Goal: Transaction & Acquisition: Purchase product/service

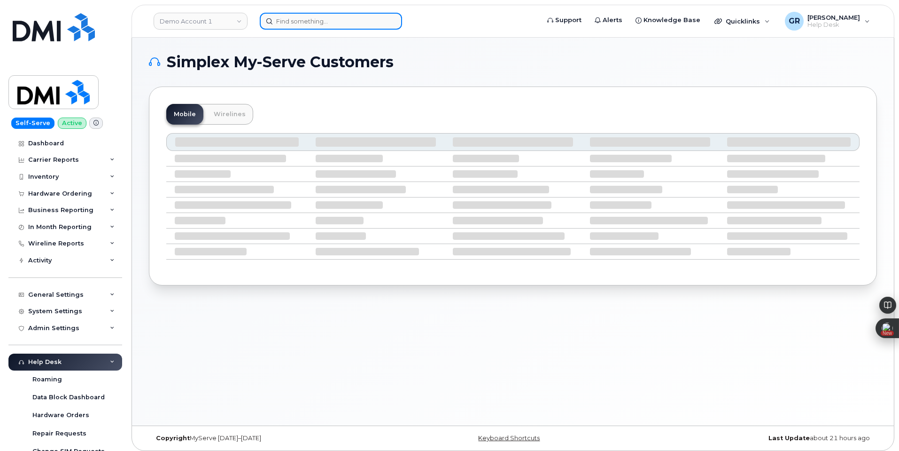
click at [341, 20] on input at bounding box center [331, 21] width 142 height 17
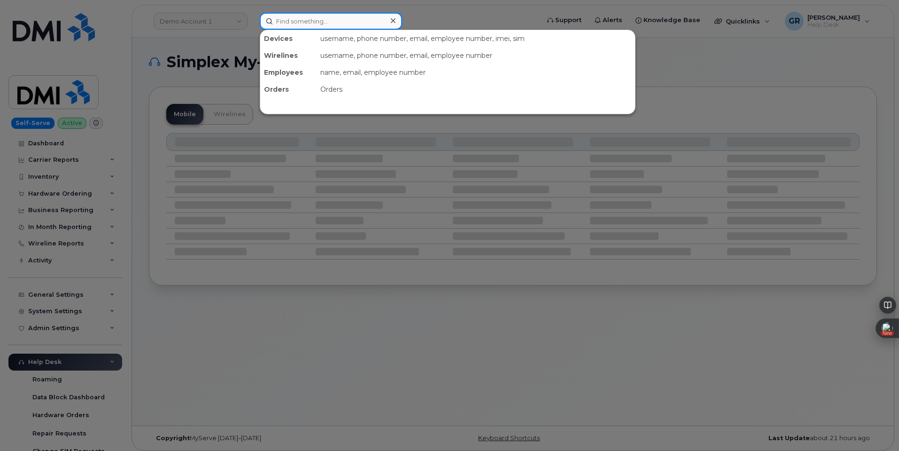
paste input "355683578418794"
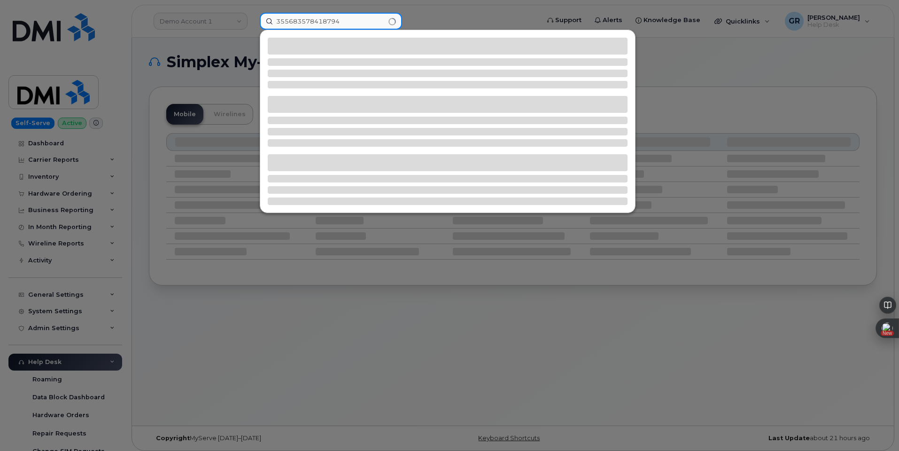
type input "355683578418794"
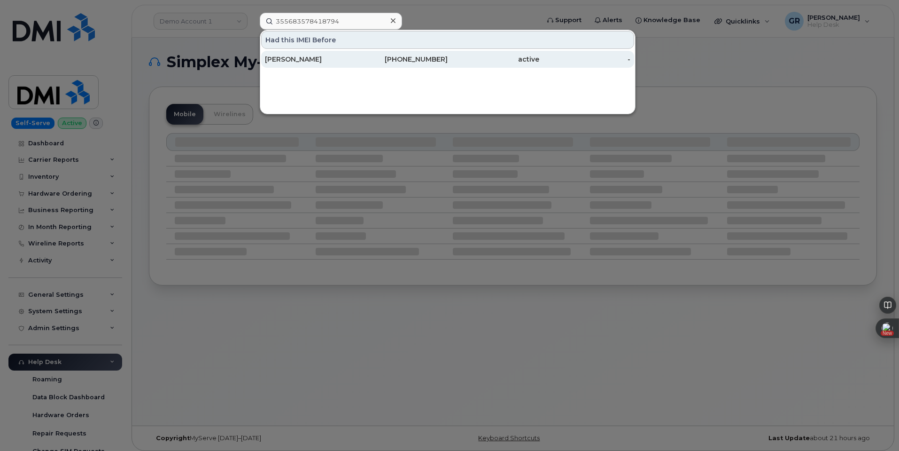
click at [340, 56] on div "FRANCISCO LOPEZ" at bounding box center [311, 59] width 92 height 9
click at [318, 58] on div "FRANCISCO LOPEZ" at bounding box center [311, 59] width 92 height 9
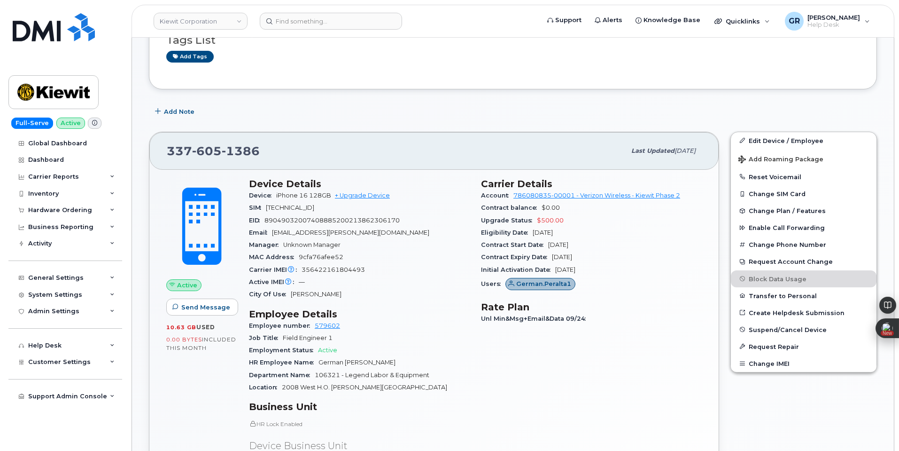
scroll to position [235, 0]
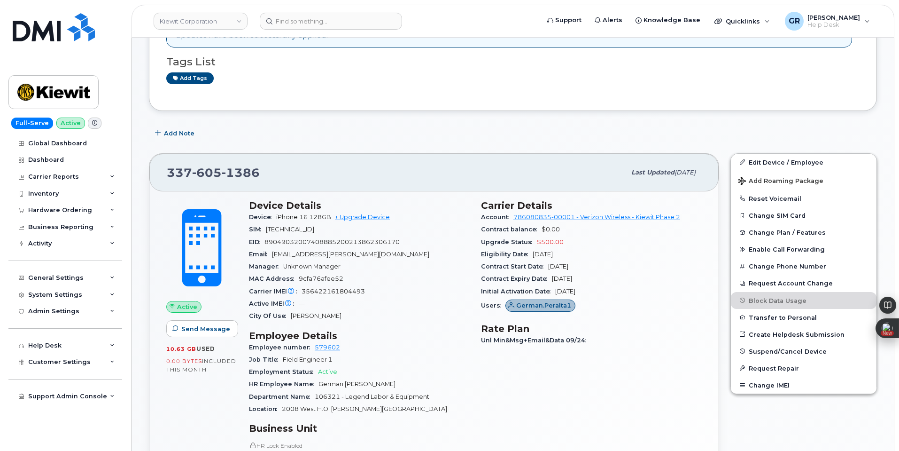
click at [222, 177] on span "1386" at bounding box center [241, 172] width 38 height 14
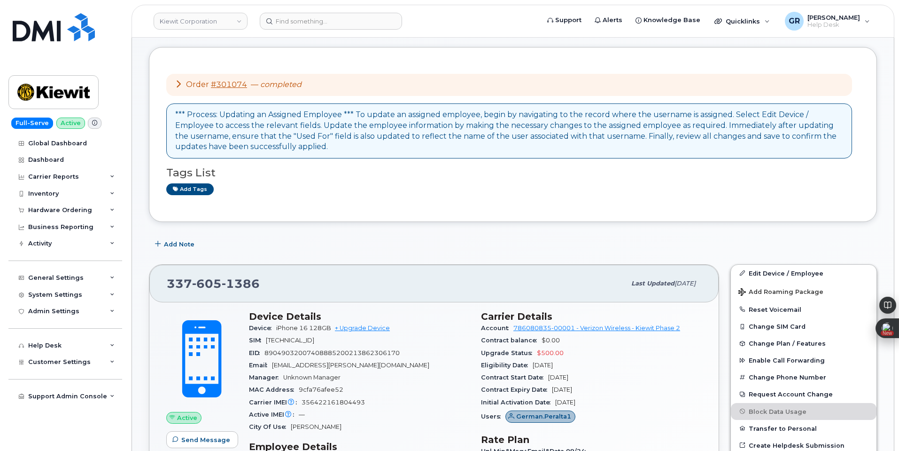
scroll to position [141, 0]
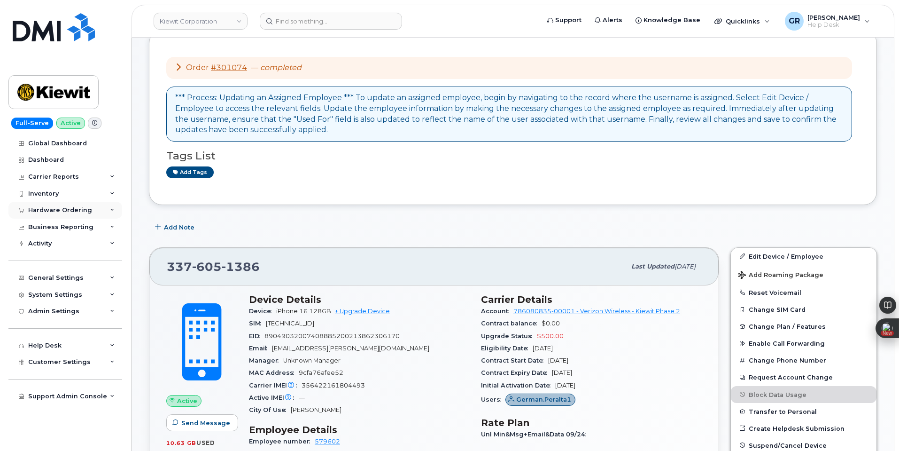
click at [84, 206] on div "Hardware Ordering" at bounding box center [60, 210] width 64 height 8
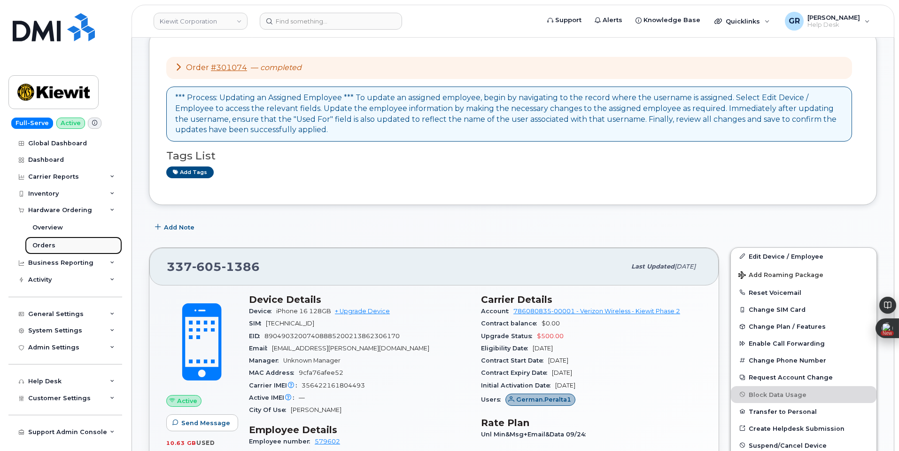
click at [76, 242] on link "Orders" at bounding box center [73, 245] width 97 height 18
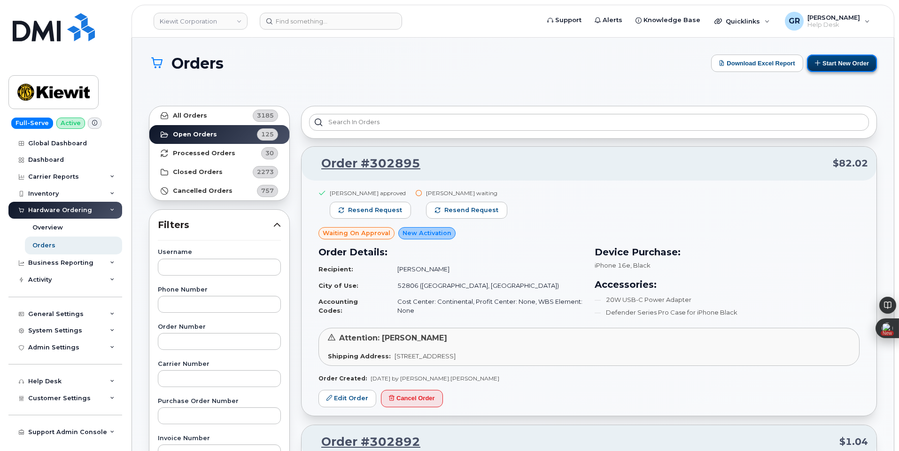
click at [841, 63] on button "Start New Order" at bounding box center [842, 63] width 70 height 17
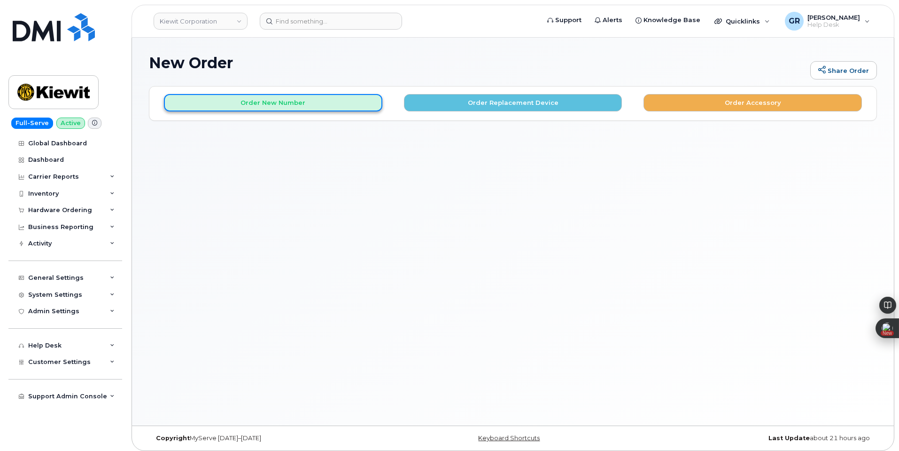
click at [327, 100] on button "Order New Number" at bounding box center [273, 102] width 219 height 17
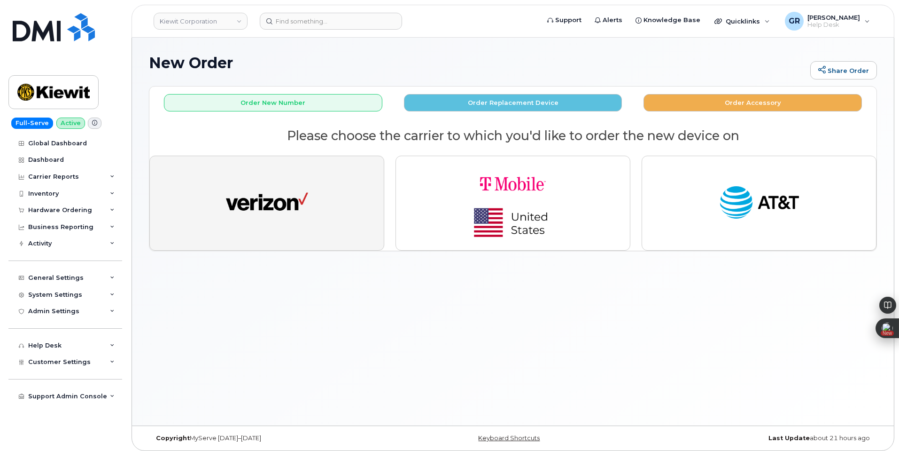
click at [283, 204] on img "button" at bounding box center [267, 203] width 82 height 42
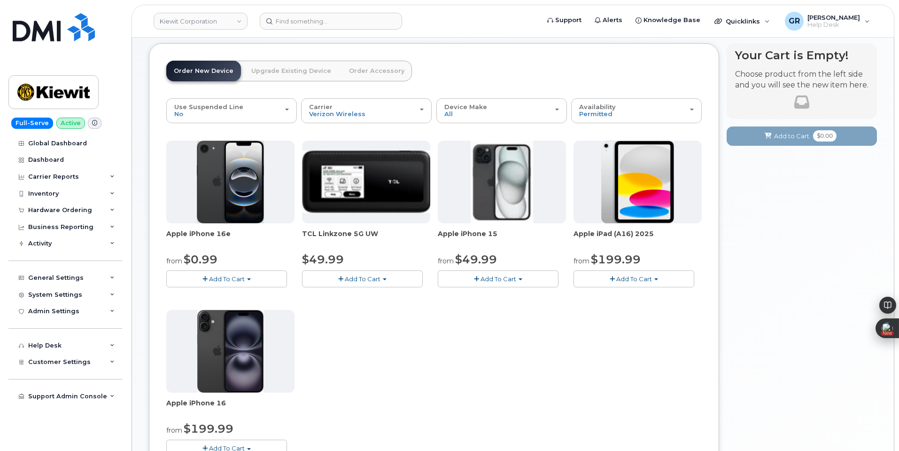
scroll to position [47, 0]
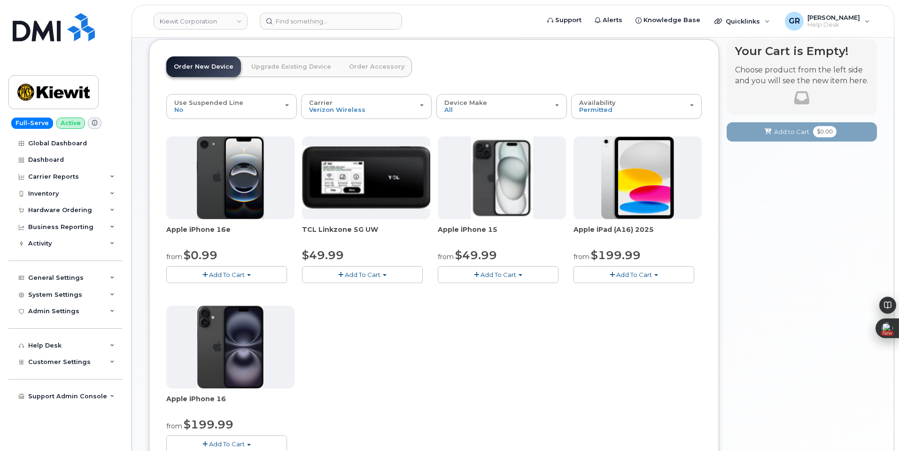
click at [380, 59] on link "Order Accessory" at bounding box center [377, 66] width 70 height 21
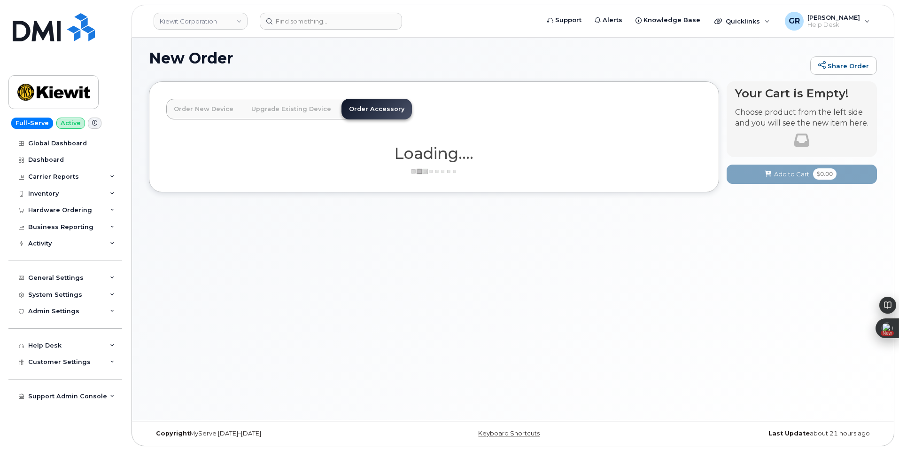
click at [202, 107] on link "Order New Device" at bounding box center [203, 109] width 75 height 21
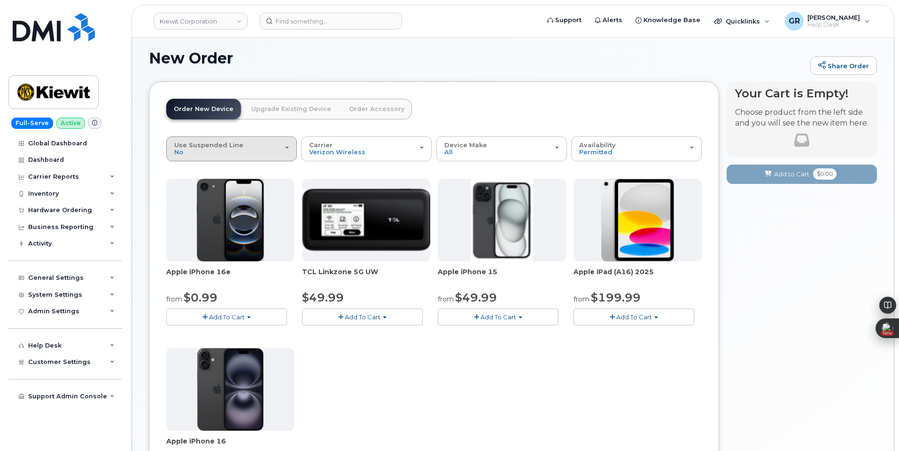
scroll to position [47, 0]
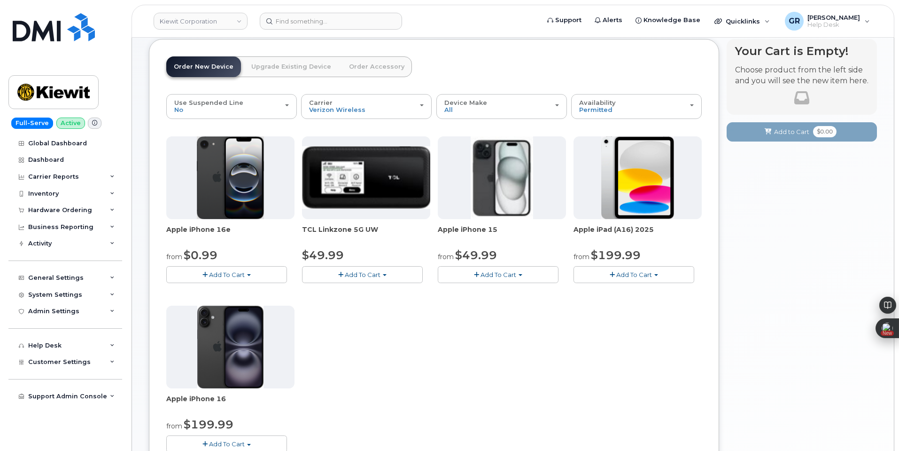
click at [452, 322] on div "Apple iPhone 16e from $0.99 Add To Cart $0.99 - 2 Year Activation (128GB) $599.…" at bounding box center [434, 301] width 536 height 331
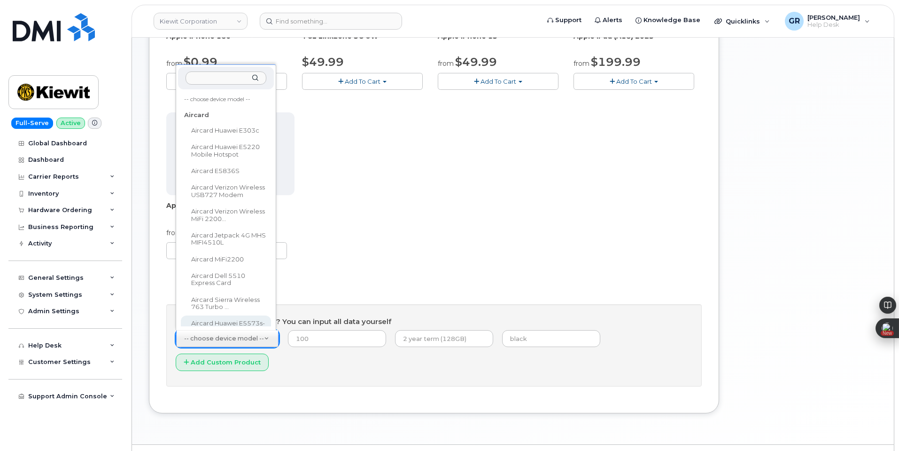
scroll to position [16, 0]
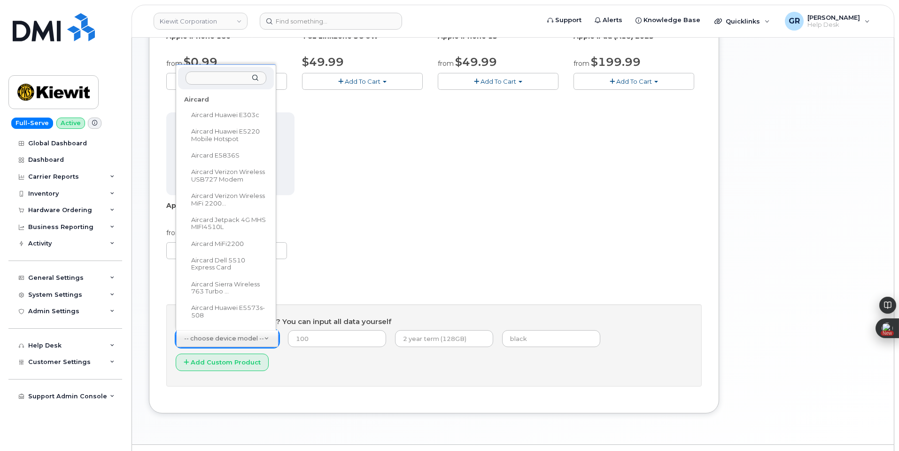
click at [220, 82] on input "text" at bounding box center [226, 78] width 81 height 14
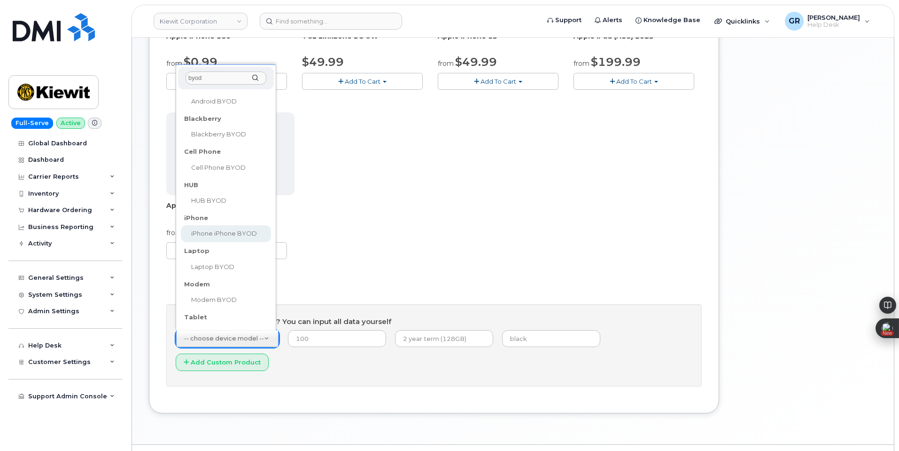
type input "byod"
select select "2421"
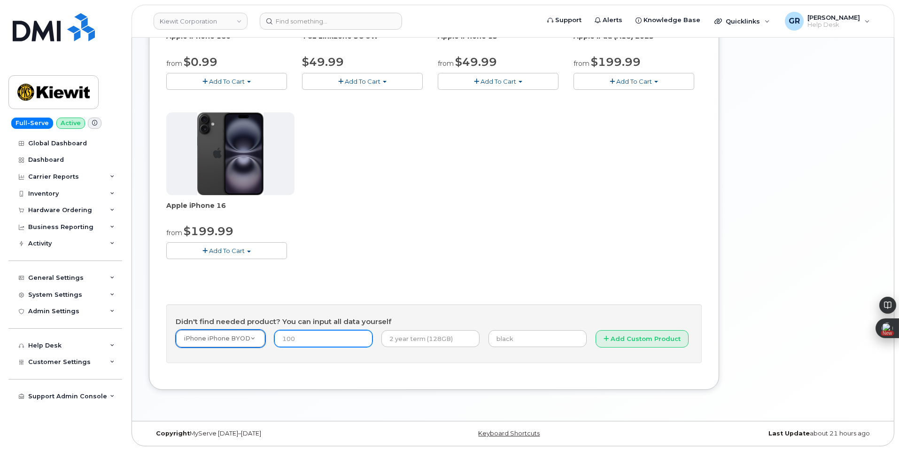
click at [330, 337] on input "number" at bounding box center [323, 338] width 98 height 17
click at [521, 336] on input "text" at bounding box center [538, 338] width 98 height 17
click at [318, 336] on input "number" at bounding box center [323, 338] width 98 height 17
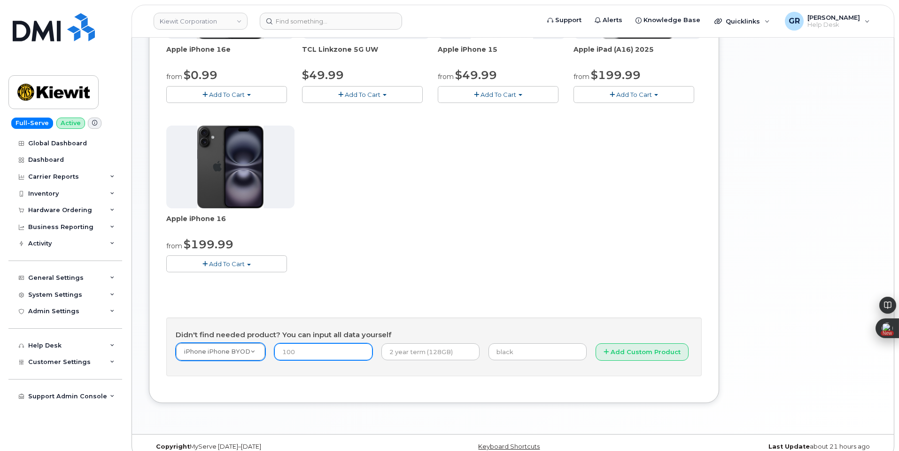
scroll to position [240, 0]
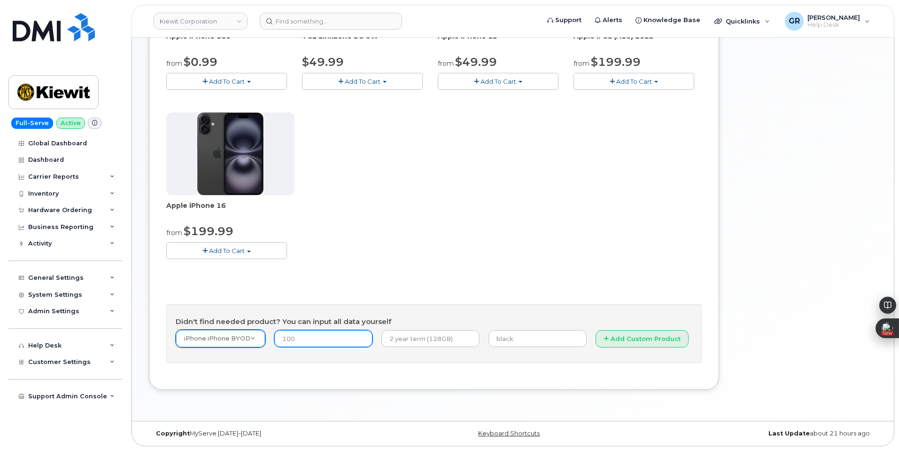
click at [328, 342] on input "number" at bounding box center [323, 338] width 98 height 17
type input "0"
click at [455, 279] on div "Apple iPhone 16e from $0.99 Add To Cart $0.99 - 2 Year Activation (128GB) $599.…" at bounding box center [434, 153] width 536 height 420
click at [495, 338] on input "text" at bounding box center [538, 338] width 98 height 17
click at [525, 343] on input "text" at bounding box center [538, 338] width 98 height 17
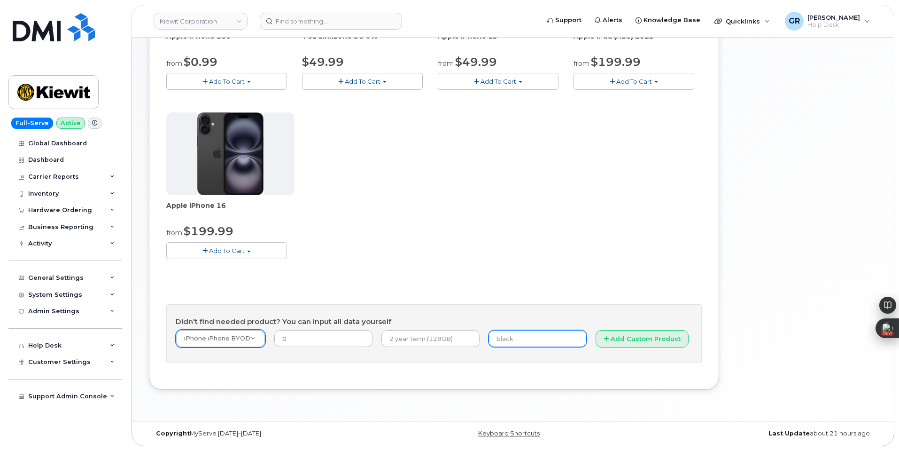
paste input "355683578418794"
type input "355683578418794"
click at [622, 343] on button "Add Custom Product" at bounding box center [642, 338] width 93 height 17
click at [426, 336] on input "text" at bounding box center [431, 338] width 98 height 17
type input "2 Year Term (128 GB)"
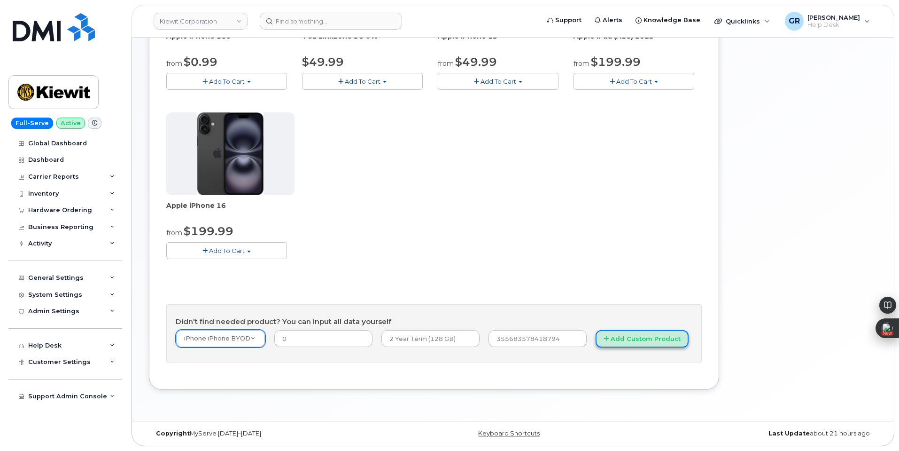
click at [608, 342] on button "Add Custom Product" at bounding box center [642, 338] width 93 height 17
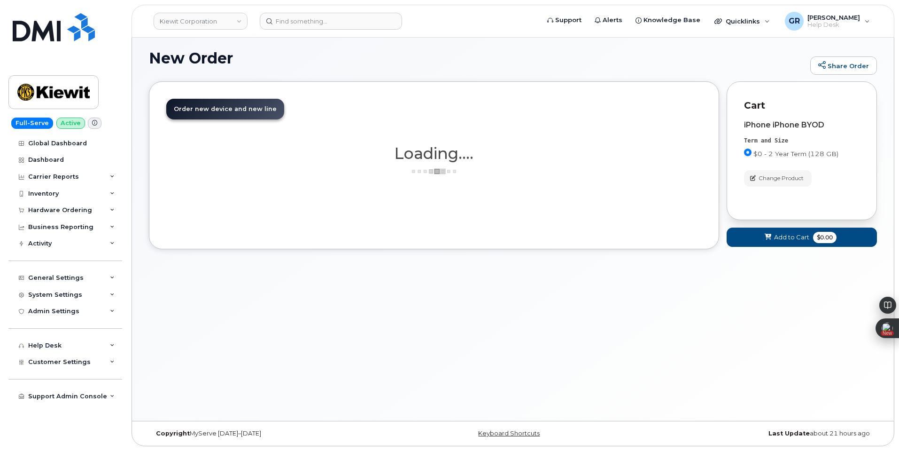
scroll to position [56, 0]
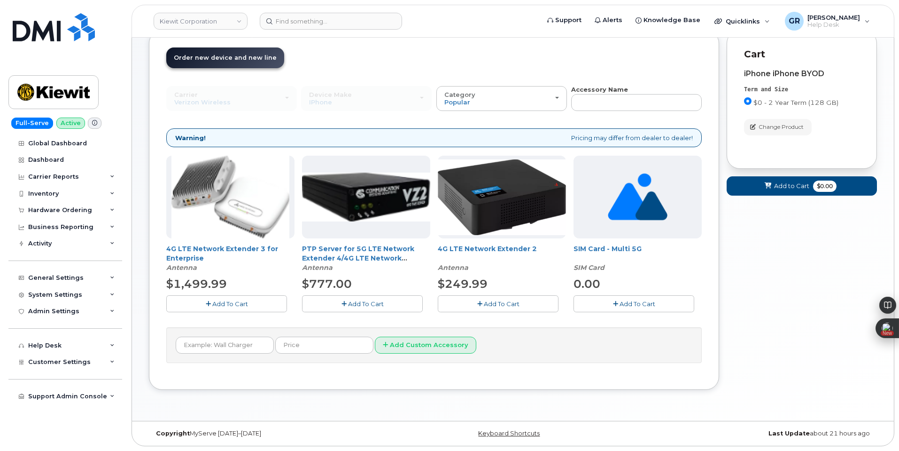
click at [778, 237] on div "Your Cart is Empty! Choose product from the left side and you will see the new …" at bounding box center [802, 217] width 150 height 374
click at [788, 185] on span "Add to Cart" at bounding box center [791, 185] width 35 height 9
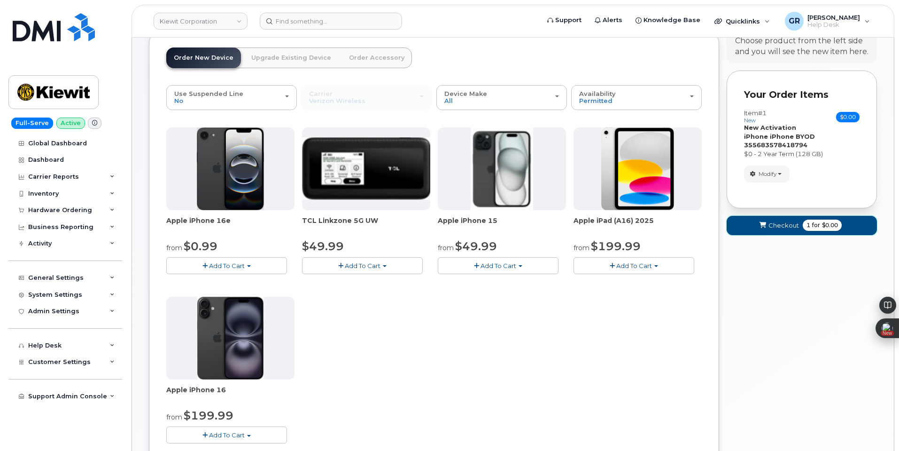
click at [821, 227] on span "for" at bounding box center [817, 225] width 12 height 8
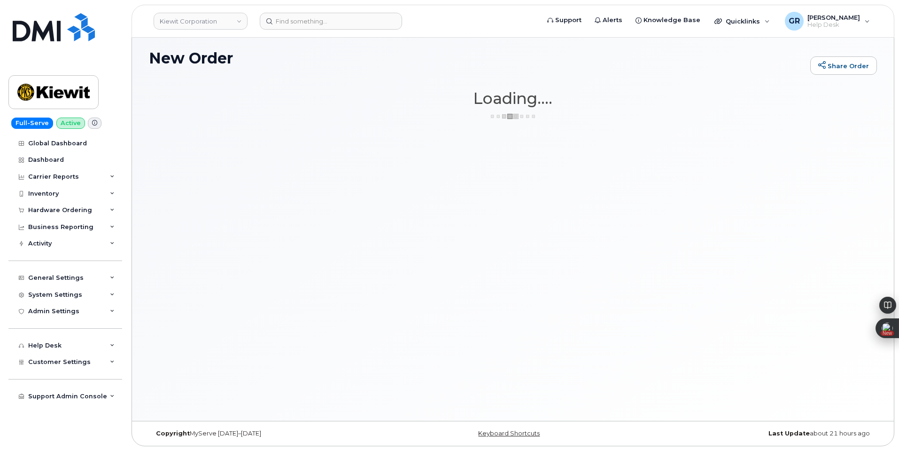
scroll to position [5, 0]
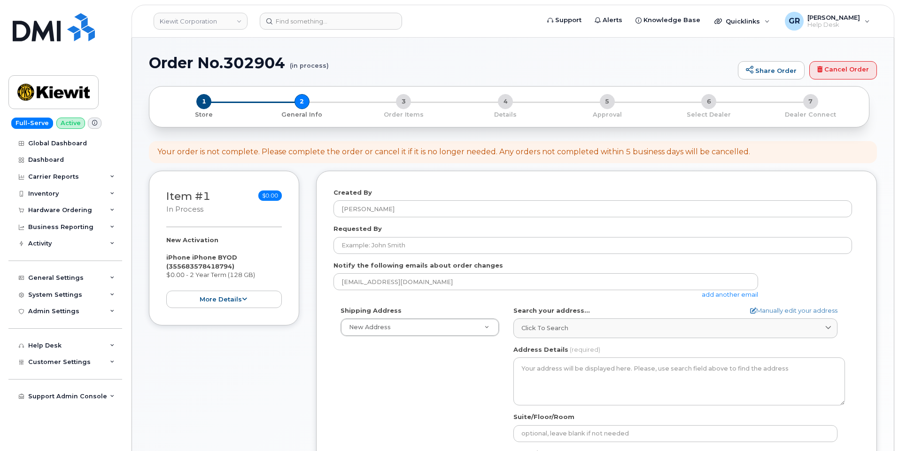
select select
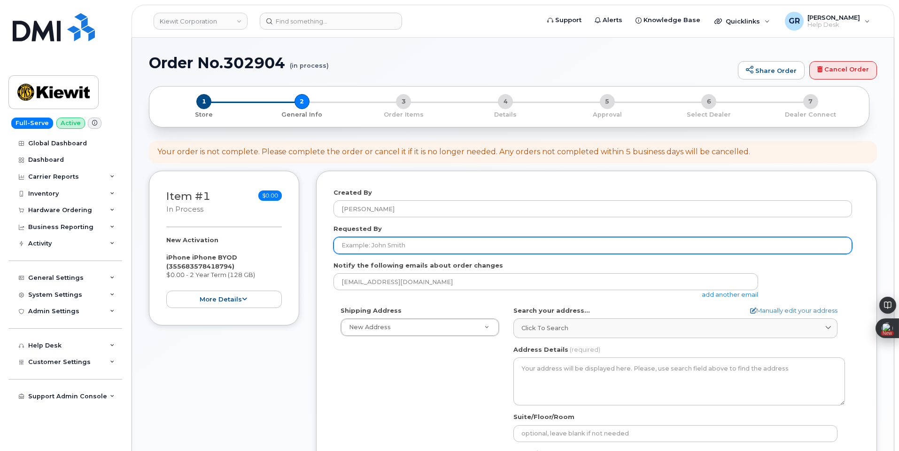
click at [412, 250] on input "Requested By" at bounding box center [593, 245] width 519 height 17
click at [440, 247] on input "Requested By" at bounding box center [593, 245] width 519 height 17
click at [440, 246] on input "Requested By" at bounding box center [593, 245] width 519 height 17
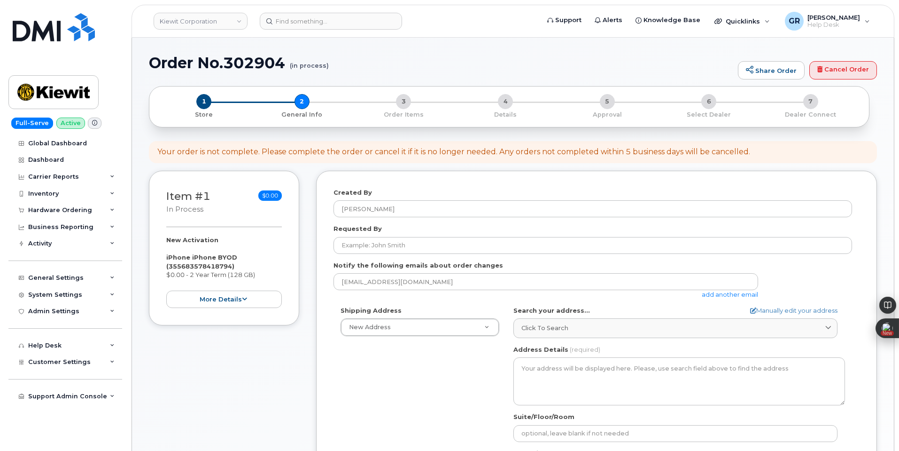
click at [441, 224] on form "Created By Gabriel Rains Requested By Notify the following emails about order c…" at bounding box center [597, 367] width 526 height 358
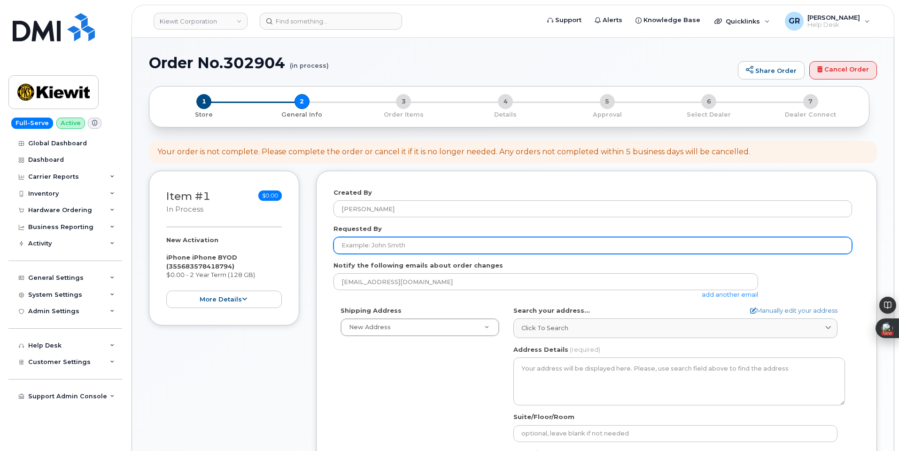
click at [417, 241] on input "Requested By" at bounding box center [593, 245] width 519 height 17
click at [400, 240] on input "Requested By" at bounding box center [593, 245] width 519 height 17
paste input "German [PERSON_NAME]"
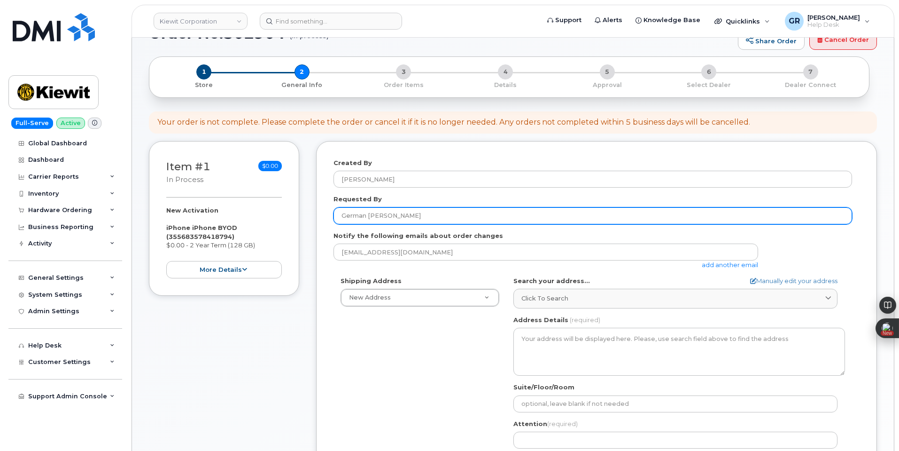
scroll to position [94, 0]
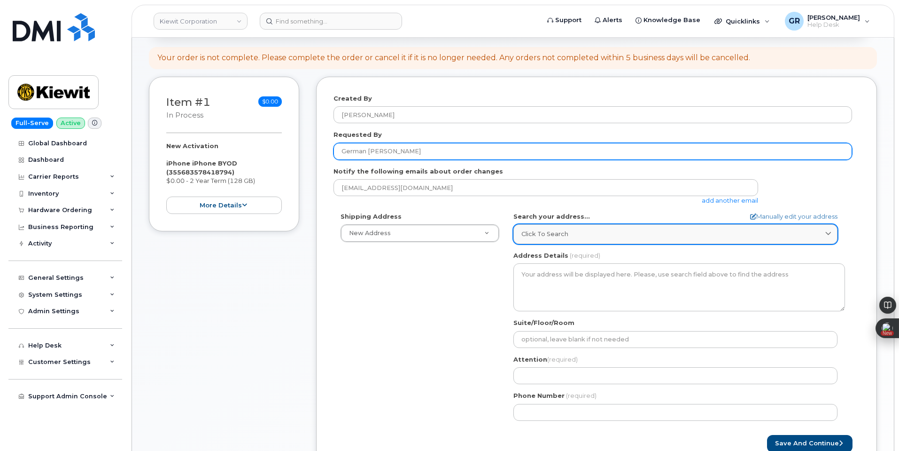
type input "German [PERSON_NAME]"
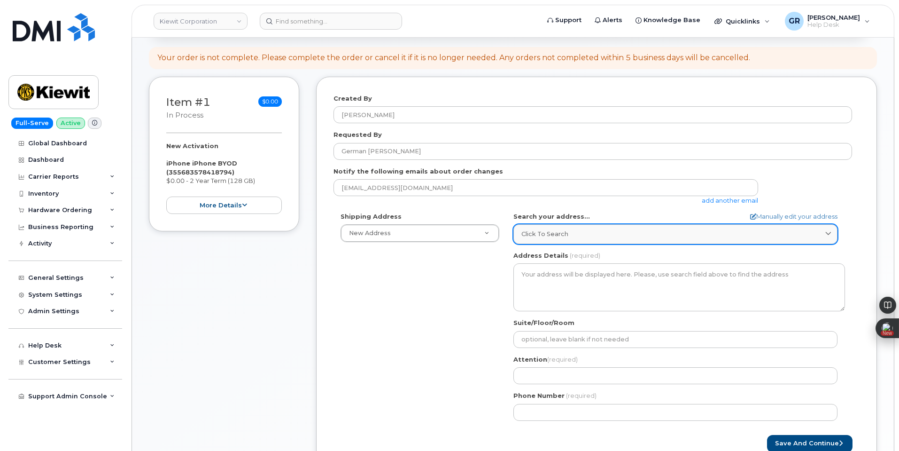
click at [571, 233] on div "Click to search" at bounding box center [676, 233] width 308 height 9
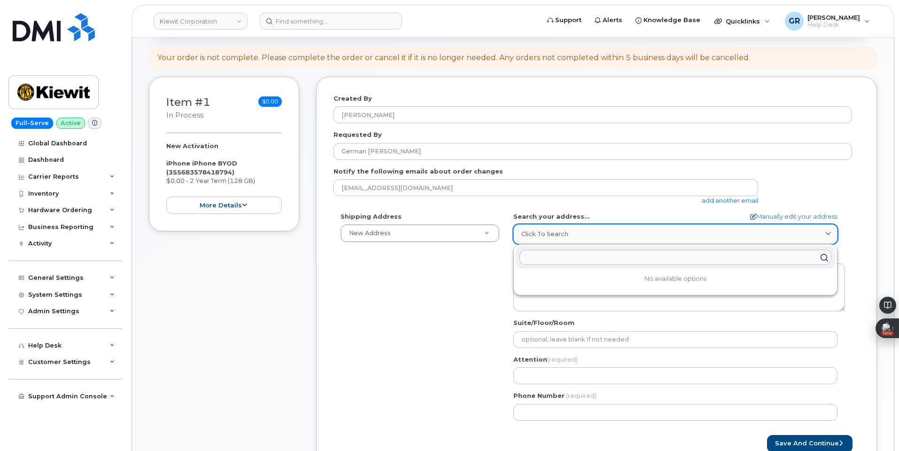
click at [598, 228] on link "Click to search" at bounding box center [676, 233] width 324 height 19
click at [566, 253] on input "text" at bounding box center [676, 257] width 312 height 15
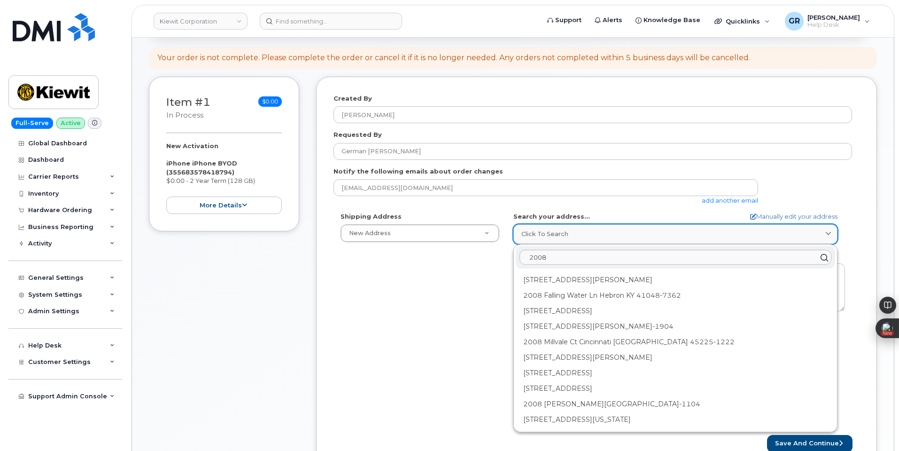
click at [579, 233] on div "Click to search" at bounding box center [676, 233] width 308 height 9
click at [575, 252] on input "2008" at bounding box center [676, 257] width 312 height 15
paste input "H O Mills BlvdPort Arthur, TX 77640"
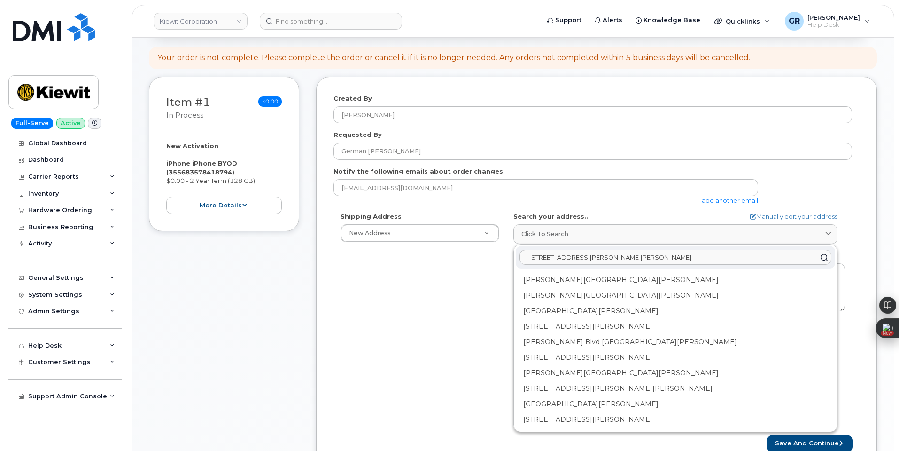
type input "2008 H O Mills BlvdPort Arthur, TX 77640"
click at [479, 297] on div "Shipping Address New Address New Address 470 Chestnut Ridge Rd Ste 11501 42nd S…" at bounding box center [593, 320] width 519 height 216
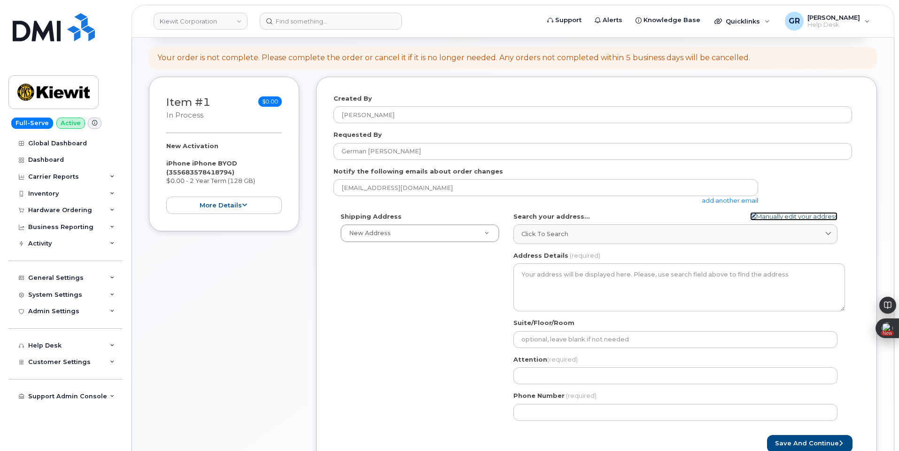
click at [819, 214] on link "Manually edit your address" at bounding box center [794, 216] width 87 height 9
select select
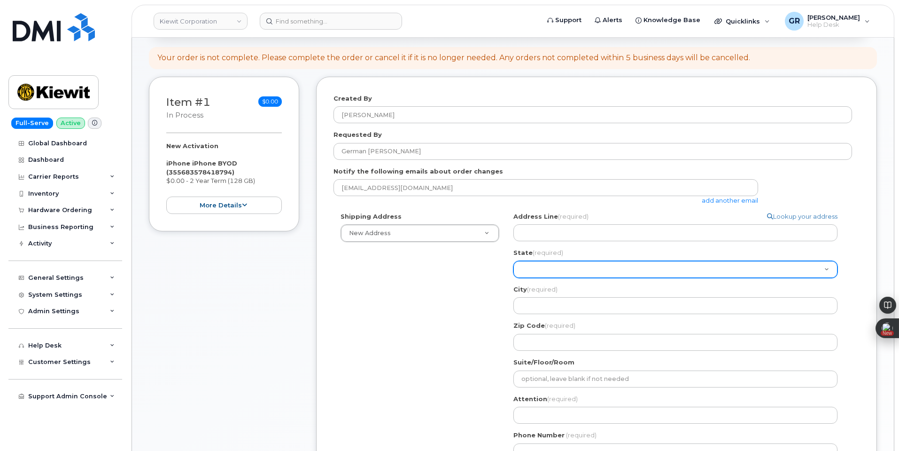
click at [596, 273] on select "Alabama Alaska American Samoa Arizona Arkansas California Colorado Connecticut …" at bounding box center [676, 269] width 324 height 17
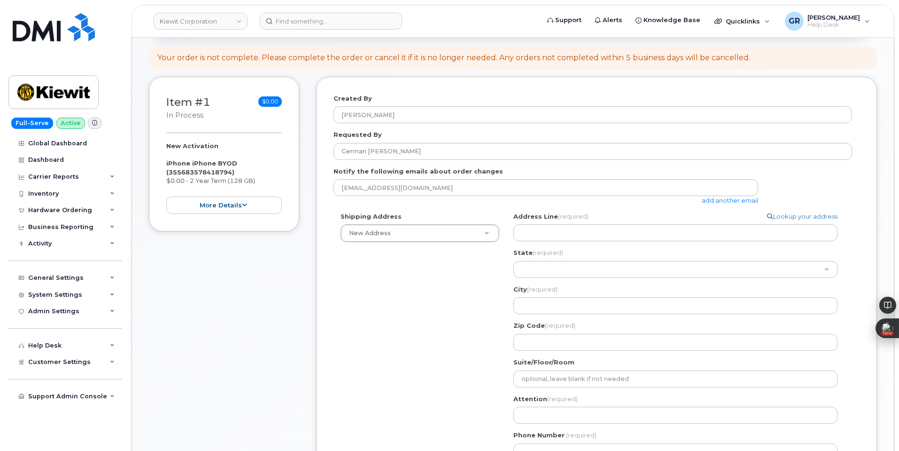
drag, startPoint x: 442, startPoint y: 276, endPoint x: 505, endPoint y: 260, distance: 64.5
click at [445, 275] on div "Shipping Address New Address New Address 470 Chestnut Ridge Rd Ste 11501 42nd S…" at bounding box center [593, 339] width 519 height 255
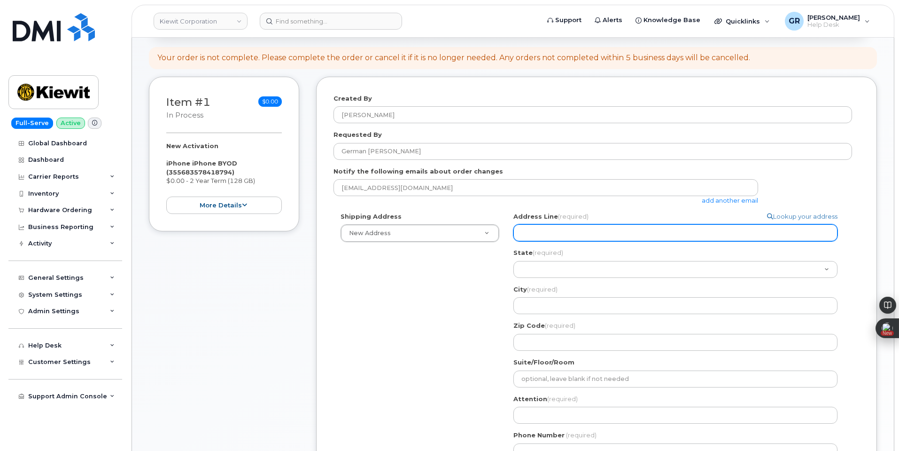
click at [562, 229] on input "Address Line (required)" at bounding box center [676, 232] width 324 height 17
paste input "2008 H O Mills BlvdPort Arthur, TX 77640"
select select
type input "2008 H O Mills BlvdPort Arthur, TX 77640"
drag, startPoint x: 660, startPoint y: 231, endPoint x: 630, endPoint y: 231, distance: 30.5
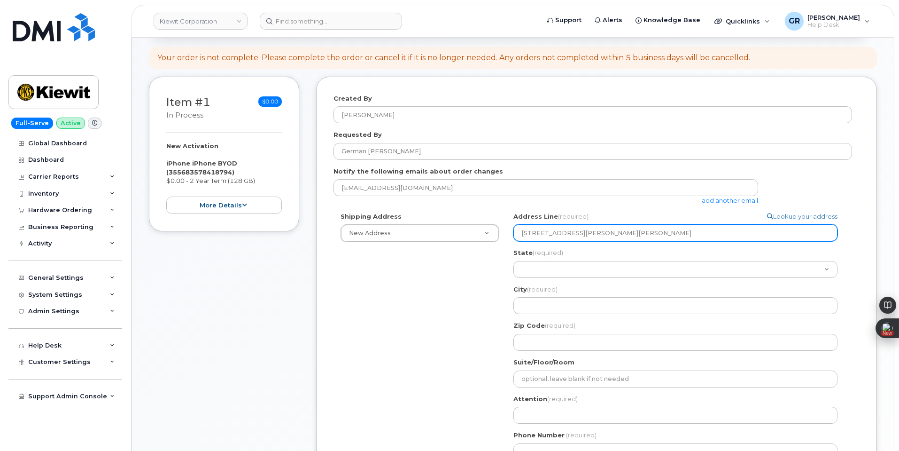
click at [630, 231] on input "2008 H O Mills BlvdPort Arthur, TX 77640" at bounding box center [676, 232] width 324 height 17
select select
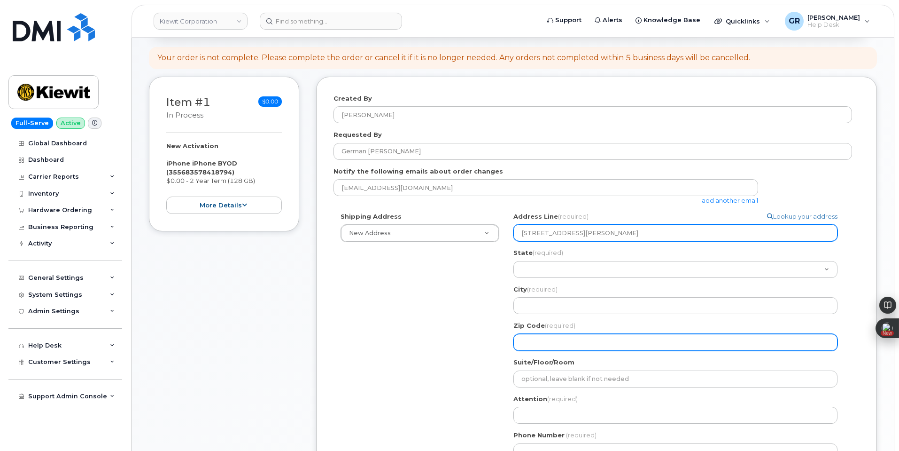
type input "2008 H O Mills BlvdPort Arthur, TX"
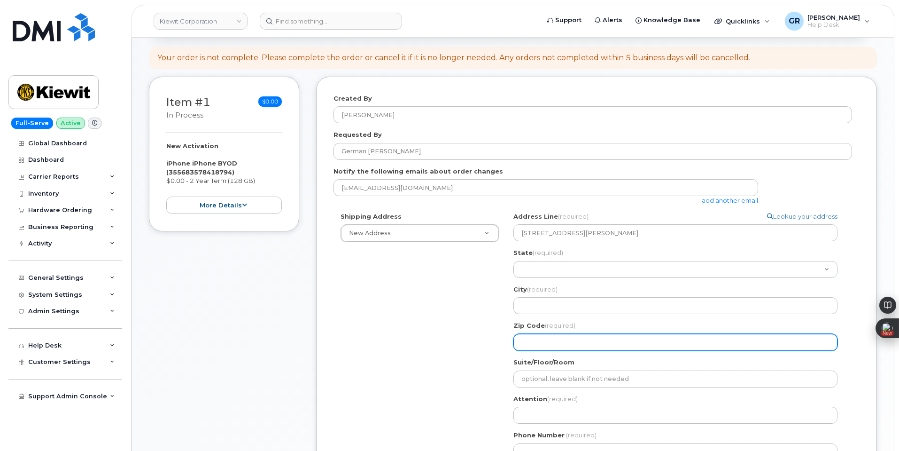
drag, startPoint x: 546, startPoint y: 346, endPoint x: 549, endPoint y: 338, distance: 8.6
click at [546, 346] on input "Zip Code (required)" at bounding box center [676, 342] width 324 height 17
paste input "77640"
select select
type input "77640"
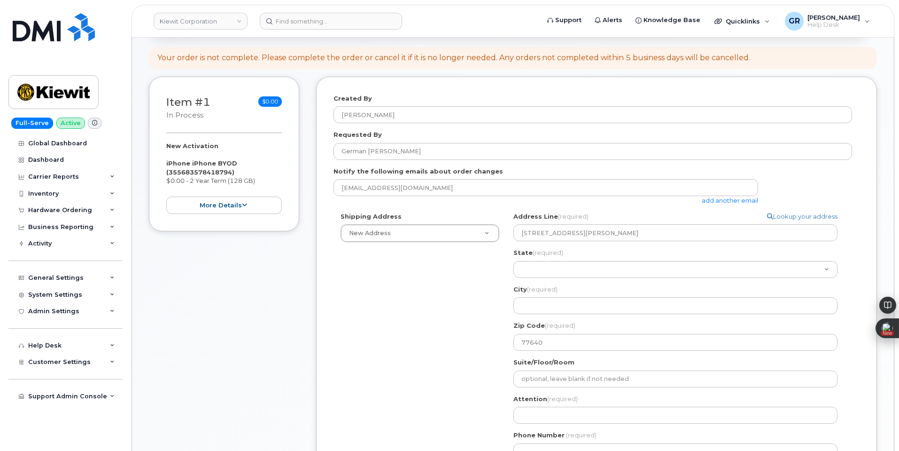
click at [728, 218] on div "Address Line (required) Lookup your address 2008 H O Mills BlvdPort Arthur, TX" at bounding box center [680, 227] width 332 height 30
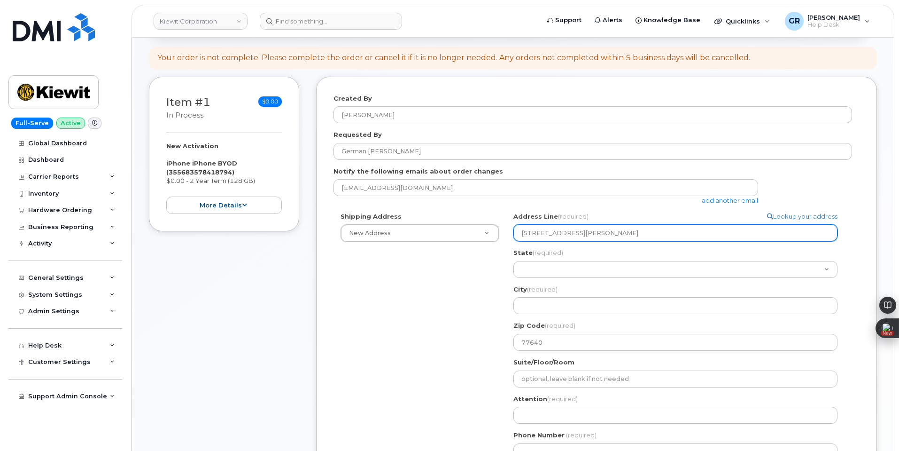
drag, startPoint x: 640, startPoint y: 232, endPoint x: 622, endPoint y: 233, distance: 18.4
click at [622, 233] on input "2008 H O Mills BlvdPort Arthur, TX" at bounding box center [676, 232] width 324 height 17
select select
type input "2008 H O Mills BlvdPort Arthur, T"
select select
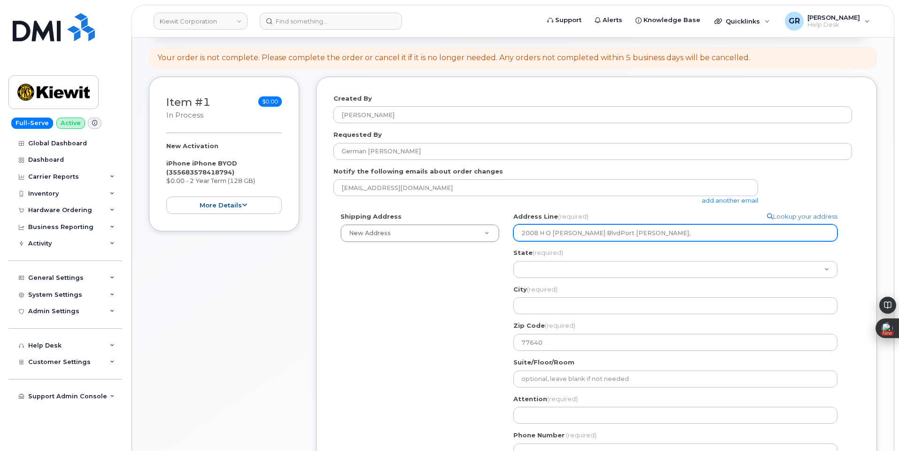
type input "2008 H O Mills BlvdPort Arthur,"
select select
type input "2008 H O Mills BlvdPort Arthur"
drag, startPoint x: 611, startPoint y: 233, endPoint x: 599, endPoint y: 235, distance: 12.9
click at [599, 235] on input "2008 H O Mills BlvdPort Arthur" at bounding box center [676, 232] width 324 height 17
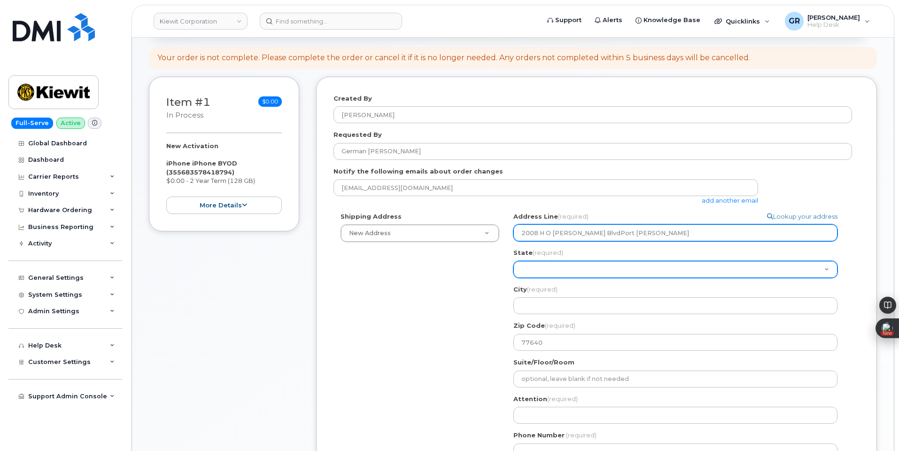
select select
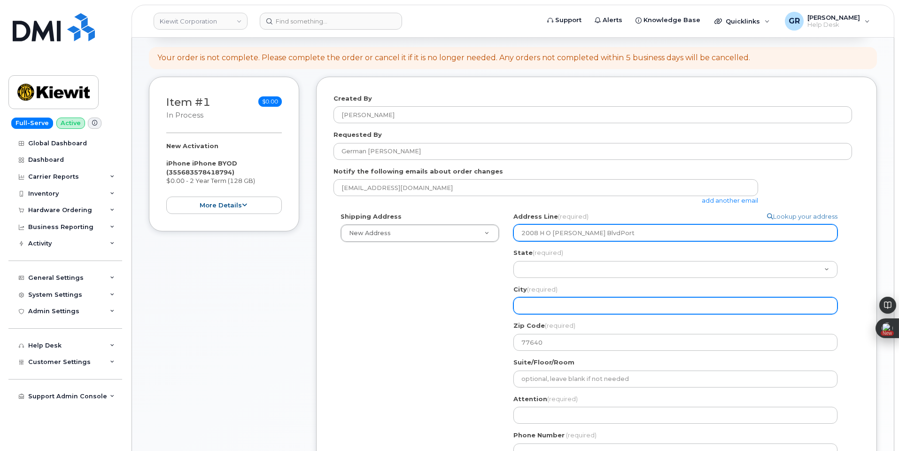
type input "2008 H O Mills BlvdPort"
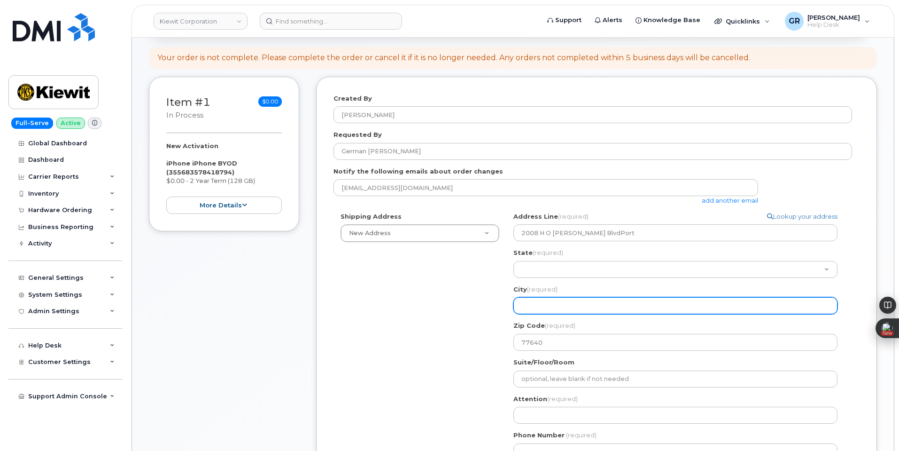
click at [555, 301] on input "City (required)" at bounding box center [676, 305] width 324 height 17
paste input "Arthur"
select select
type input "Arthur"
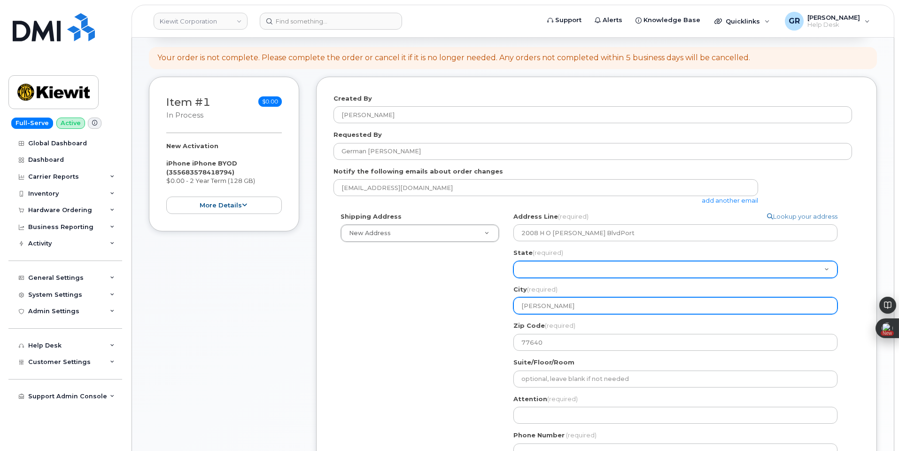
select select
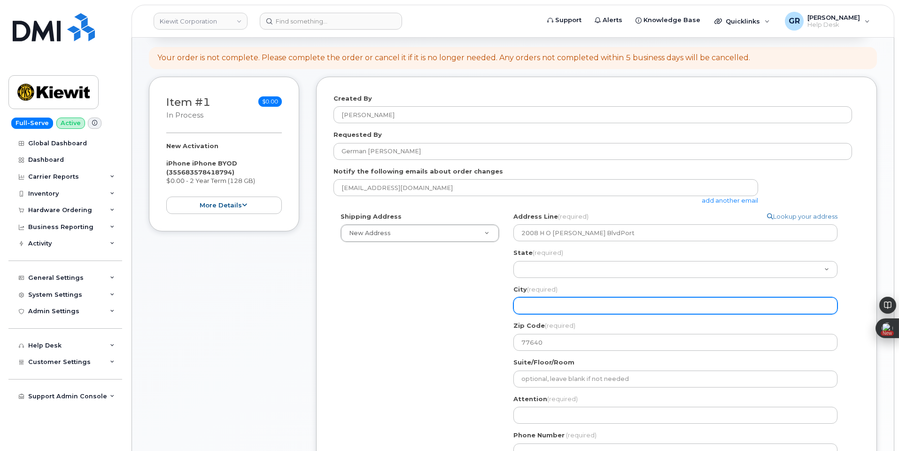
select select
type input "P"
select select
type input "Po"
select select
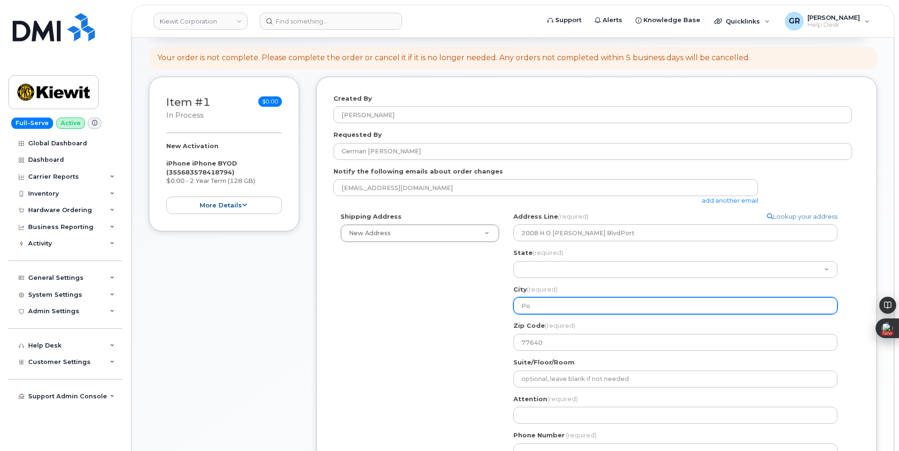
type input "Por"
select select
type input "Port"
select select
type input "Port A"
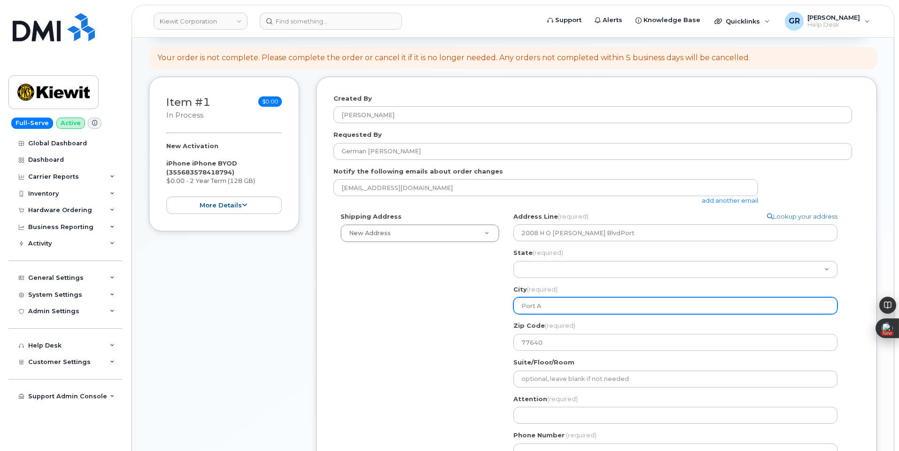
select select
type input "Port Ar"
select select
type input "Port Art"
select select
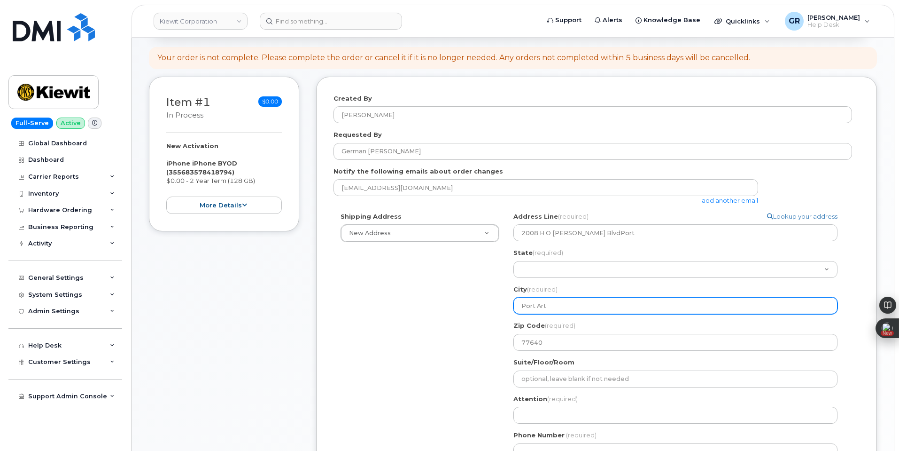
type input "Port Arth"
select select
type input "Port Arthu"
select select
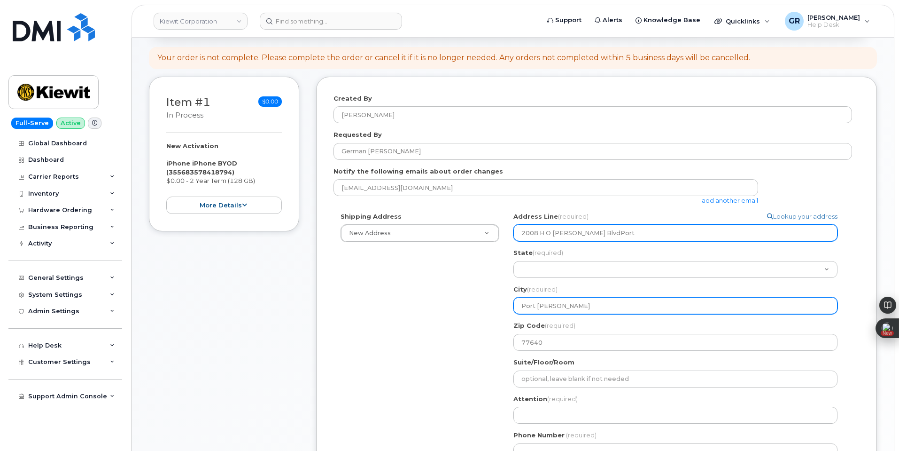
type input "Port Arthur"
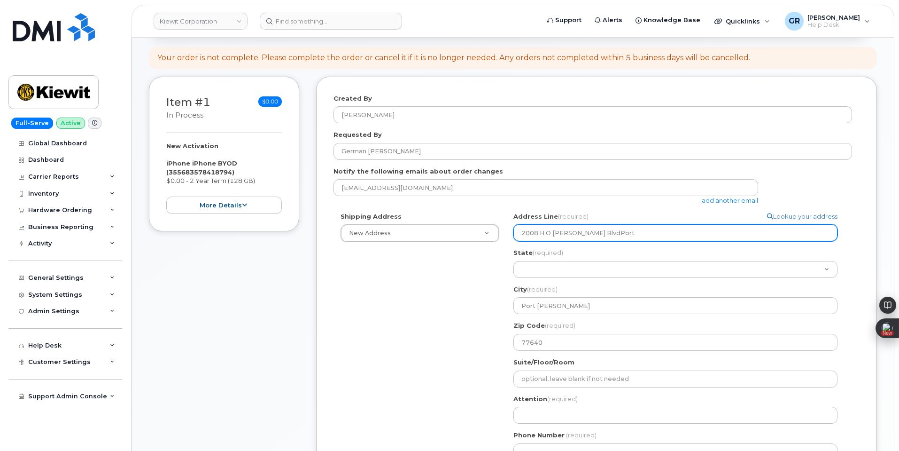
drag, startPoint x: 610, startPoint y: 237, endPoint x: 582, endPoint y: 230, distance: 29.1
click at [582, 230] on input "2008 H O Mills BlvdPort" at bounding box center [676, 232] width 324 height 17
select select
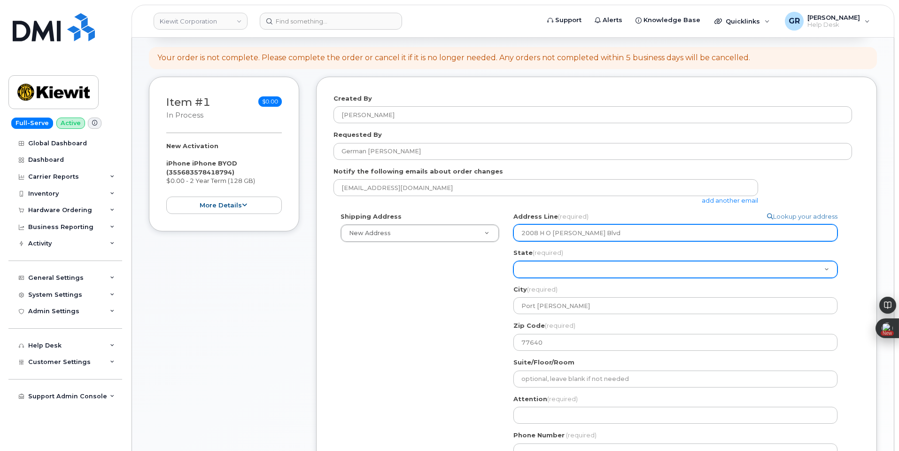
type input "2008 H O Mills Blvd"
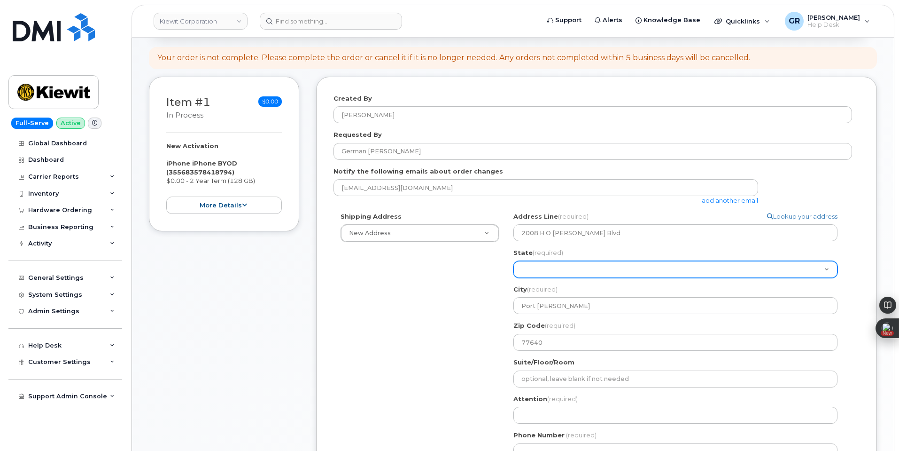
click at [554, 269] on select "Alabama Alaska American Samoa Arizona Arkansas California Colorado Connecticut …" at bounding box center [676, 269] width 324 height 17
select select "TX"
click at [514, 261] on select "Alabama Alaska American Samoa Arizona Arkansas California Colorado Connecticut …" at bounding box center [676, 269] width 324 height 17
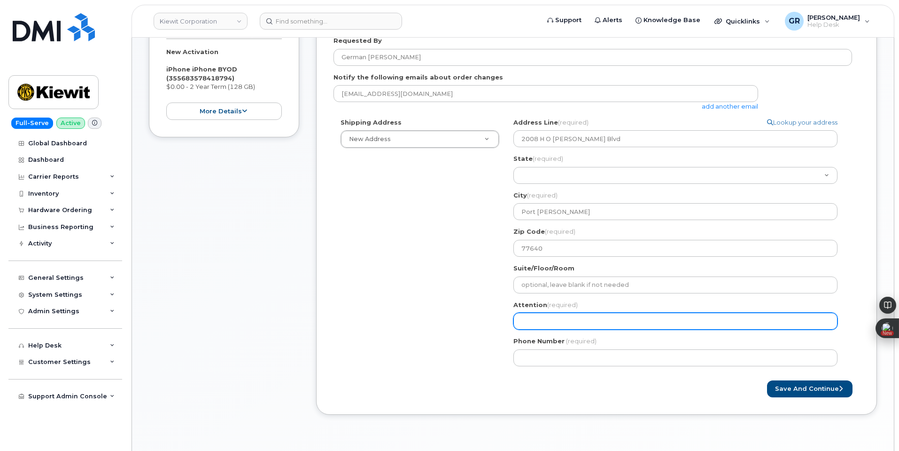
click at [565, 314] on input "Attention (required)" at bounding box center [676, 321] width 324 height 17
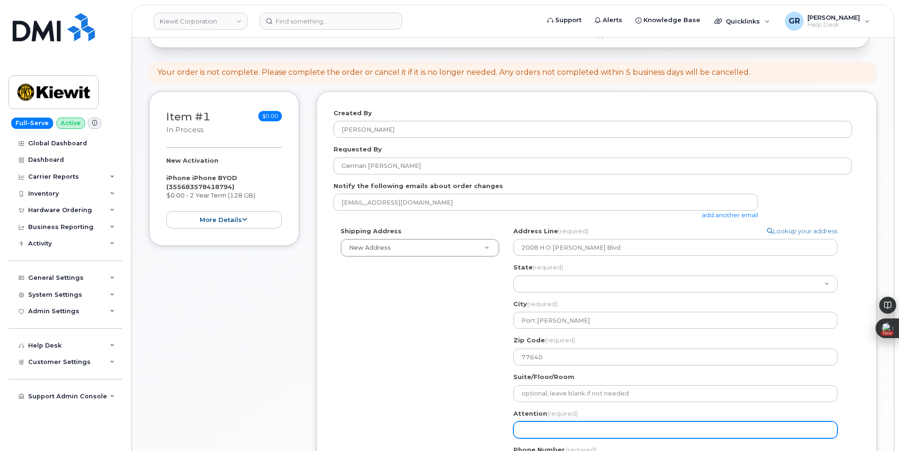
scroll to position [0, 0]
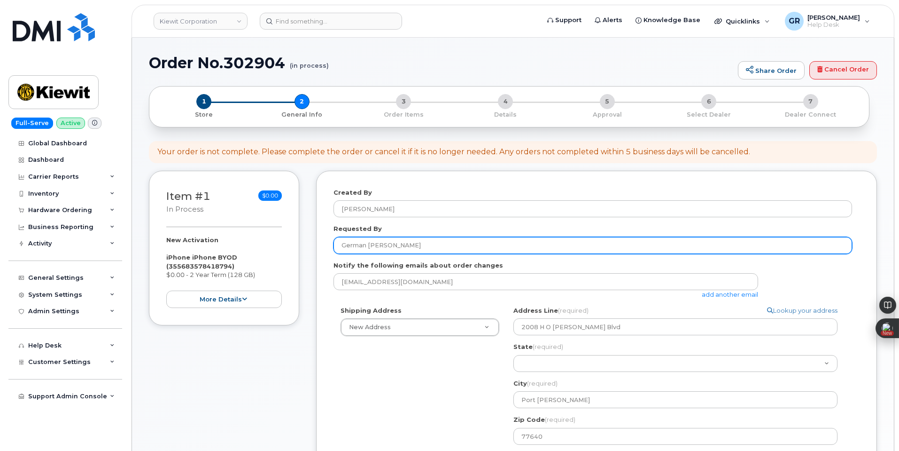
drag, startPoint x: 304, startPoint y: 243, endPoint x: 333, endPoint y: 246, distance: 29.3
click at [254, 241] on div "Item #1 in process $0.00 New Activation iPhone iPhone BYOD (355683578418794) $0…" at bounding box center [513, 394] width 728 height 446
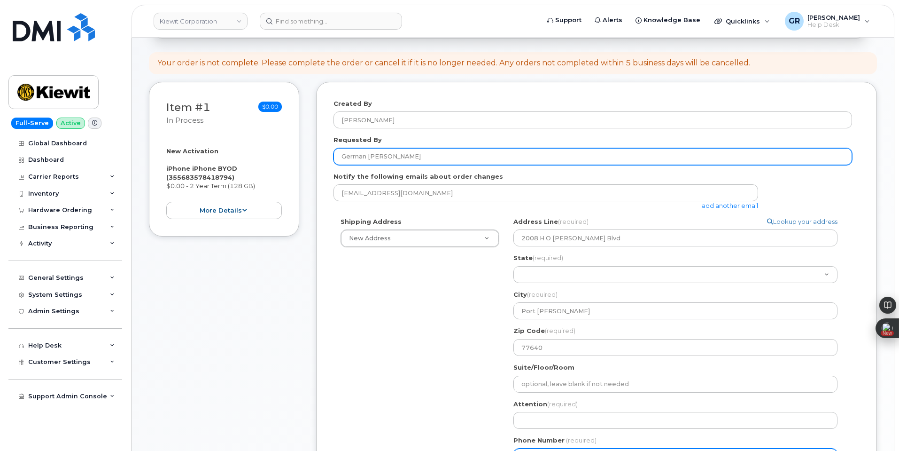
scroll to position [235, 0]
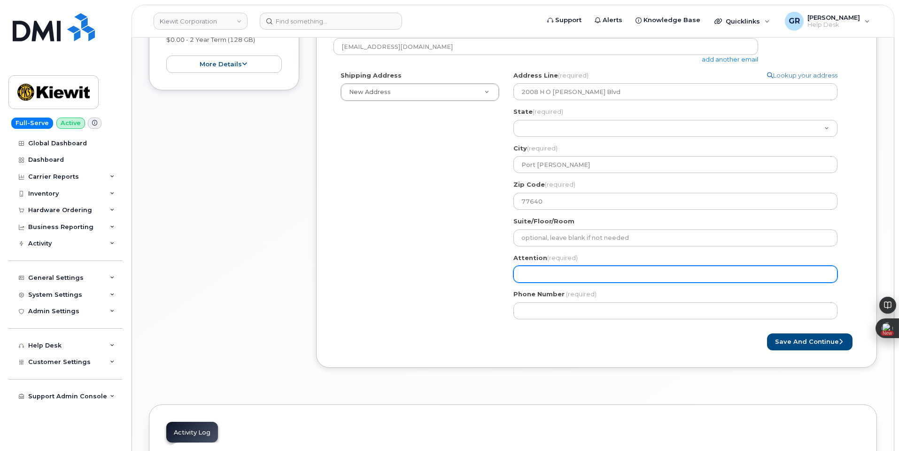
drag, startPoint x: 574, startPoint y: 271, endPoint x: 583, endPoint y: 280, distance: 13.3
click at [574, 271] on input "Attention (required)" at bounding box center [676, 274] width 324 height 17
paste input "German Peralta"
select select
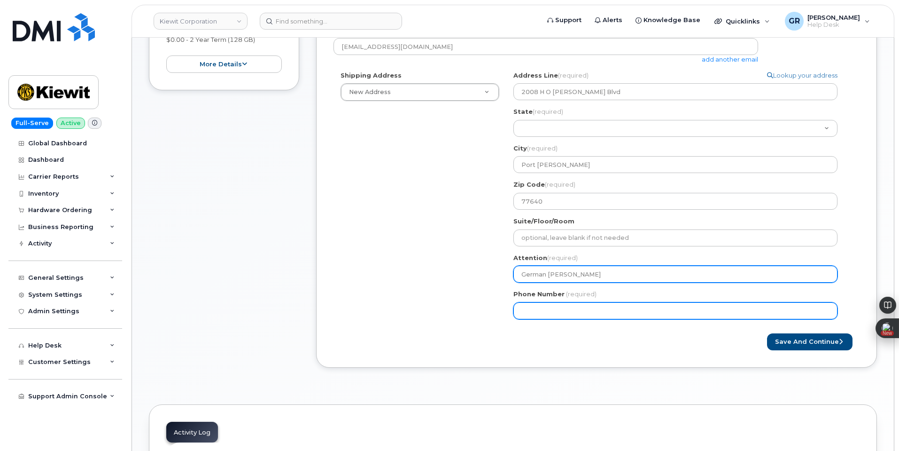
type input "German Peralta"
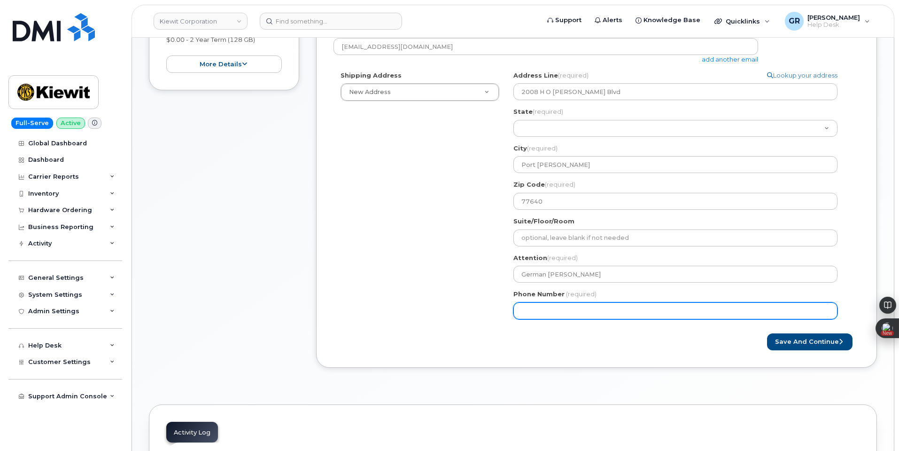
drag, startPoint x: 523, startPoint y: 311, endPoint x: 557, endPoint y: 310, distance: 33.8
click at [525, 309] on input "Phone Number" at bounding box center [676, 310] width 324 height 17
click at [594, 309] on input "Phone Number" at bounding box center [676, 310] width 324 height 17
paste input "3468493297"
select select
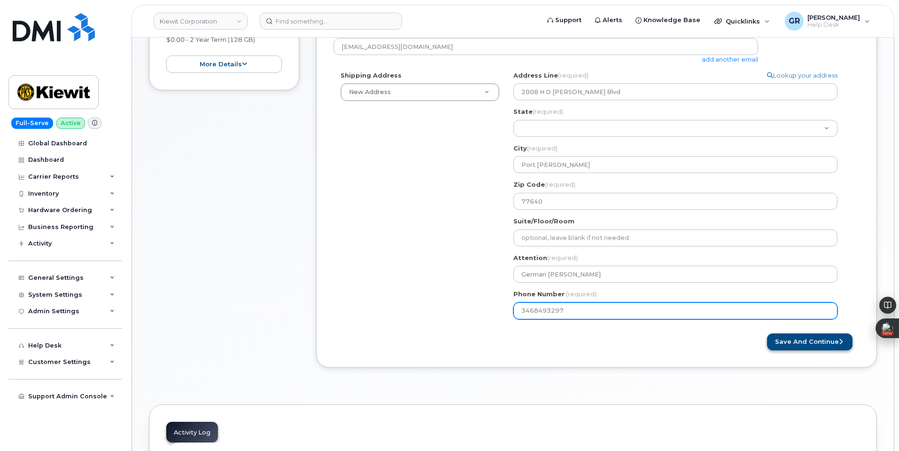
type input "3468493297"
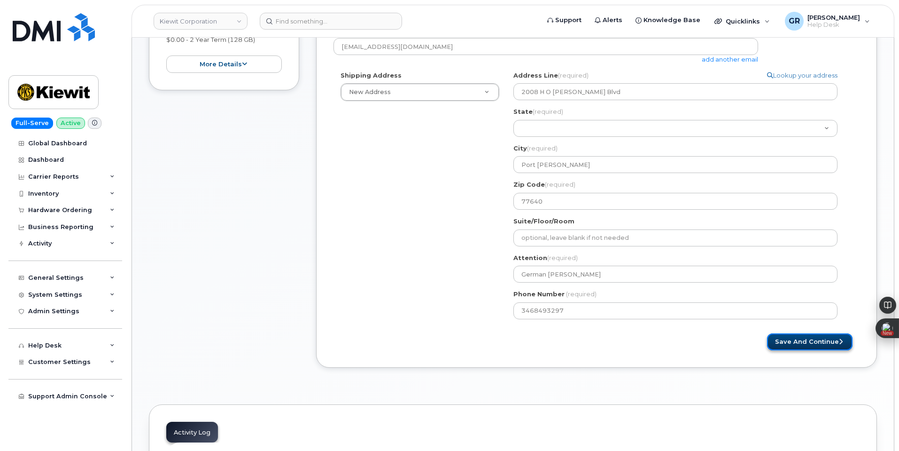
click at [800, 345] on button "Save and Continue" at bounding box center [810, 341] width 86 height 17
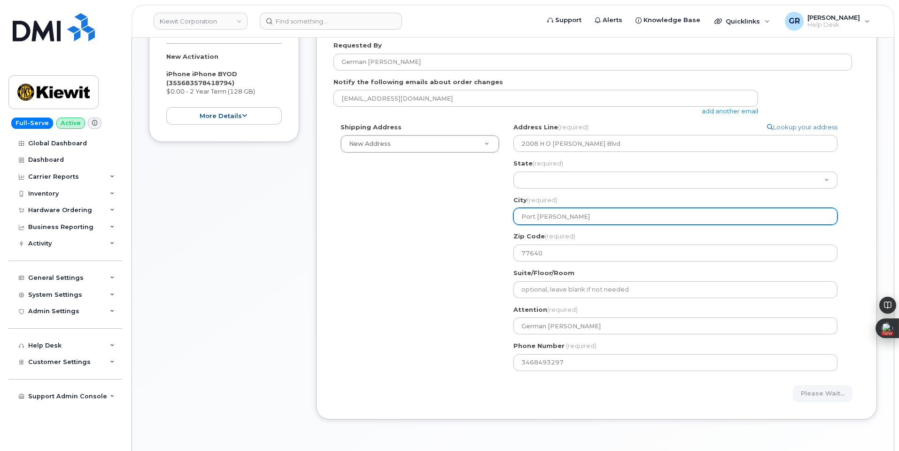
scroll to position [188, 0]
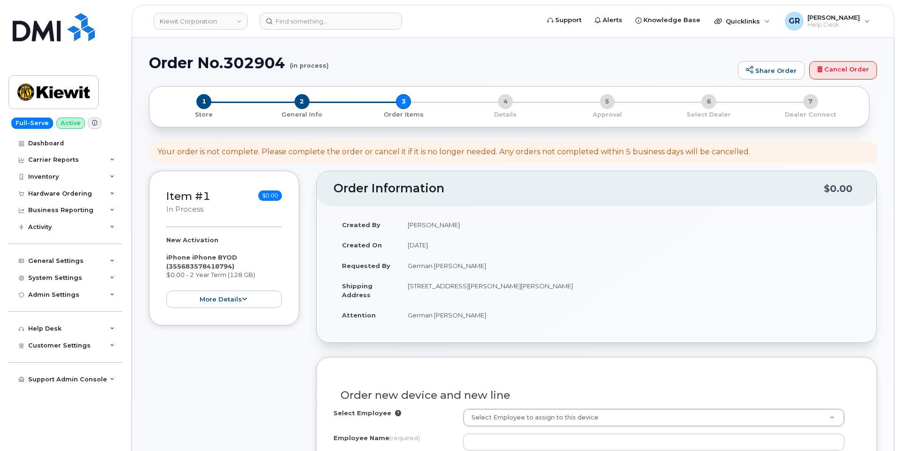
select select
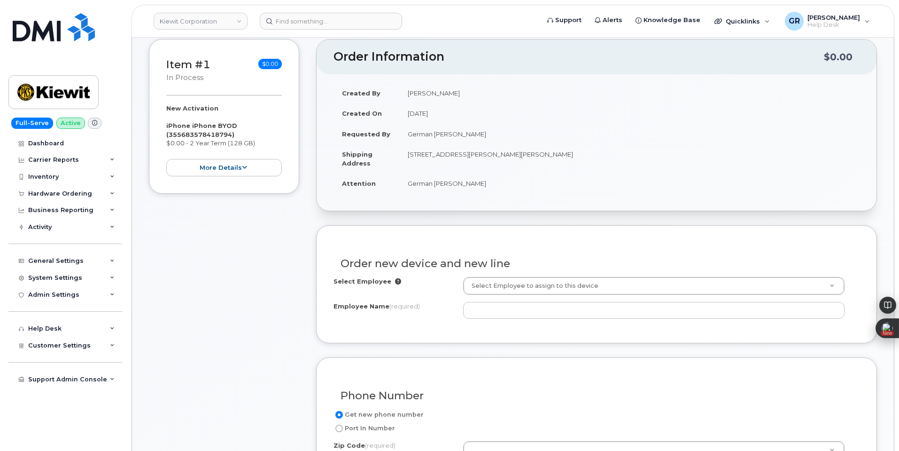
scroll to position [141, 0]
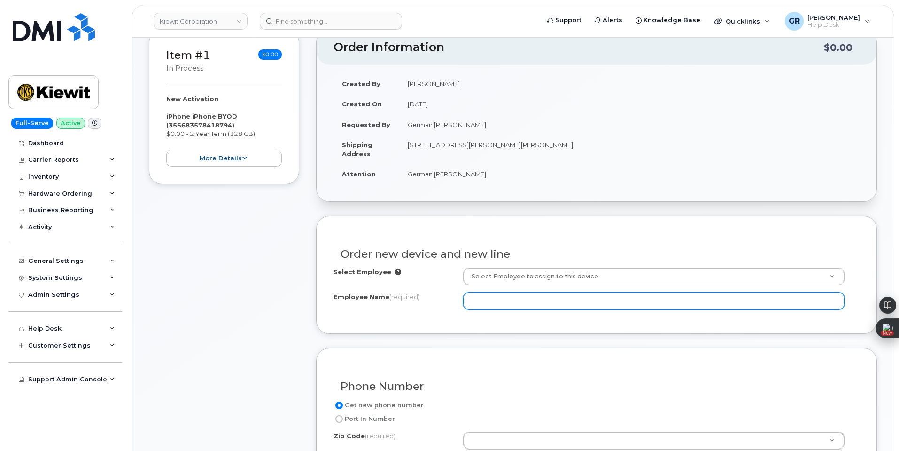
click at [519, 300] on input "Employee Name (required)" at bounding box center [654, 300] width 382 height 17
paste input "106058.2256"
type input "106058.2256"
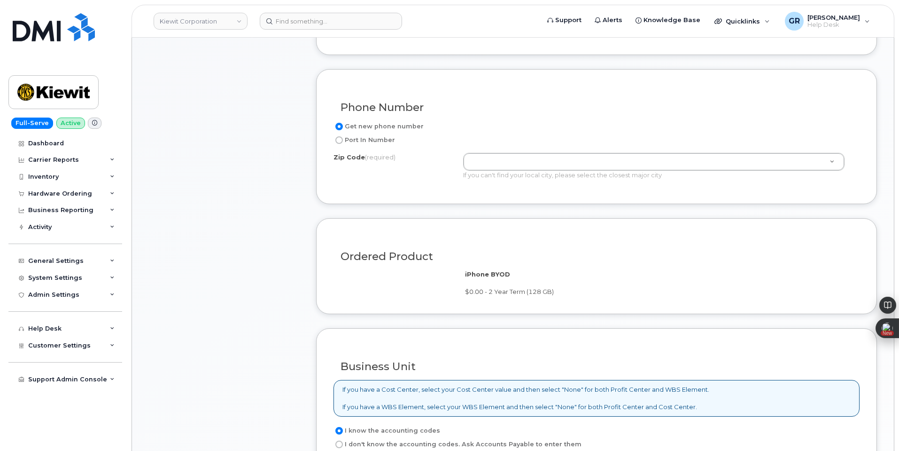
scroll to position [611, 0]
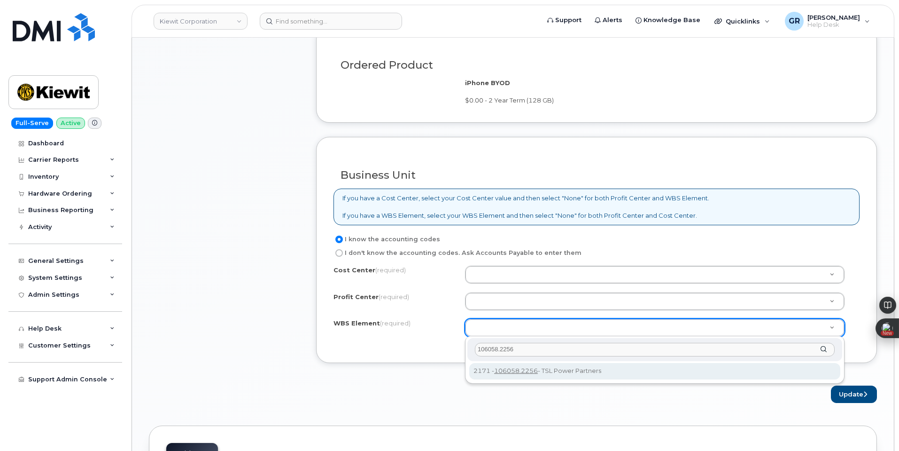
type input "106058.2256"
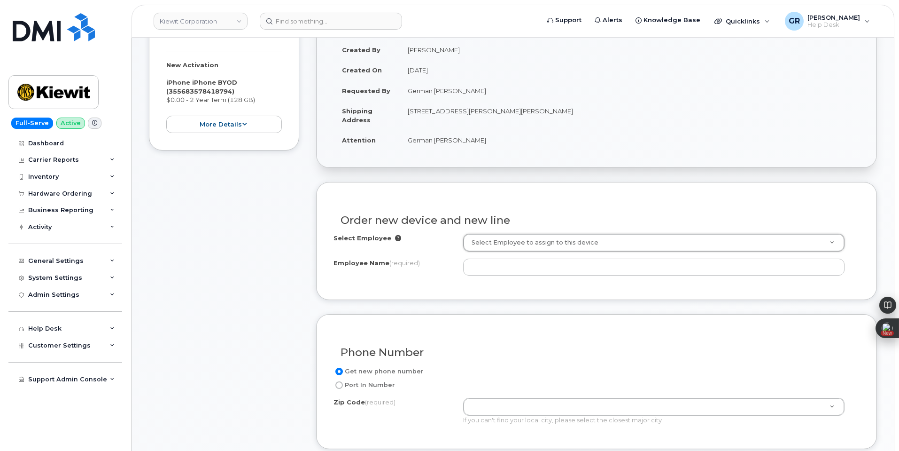
scroll to position [188, 0]
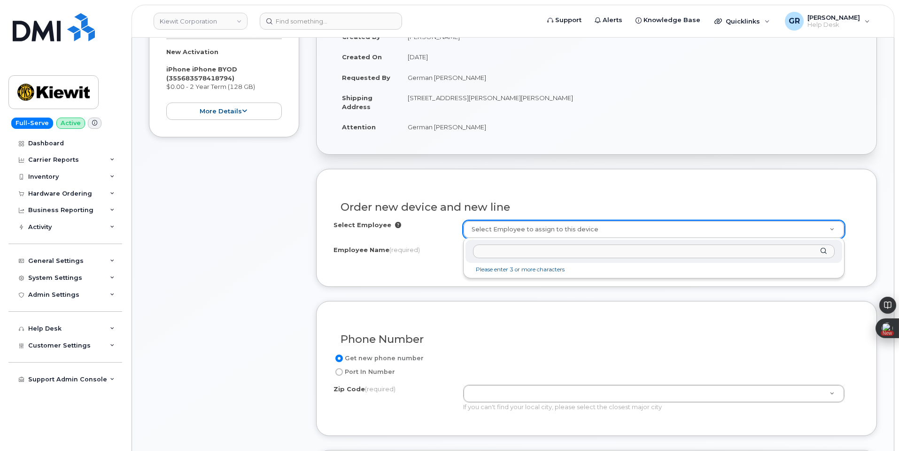
click at [512, 254] on input "text" at bounding box center [654, 251] width 362 height 14
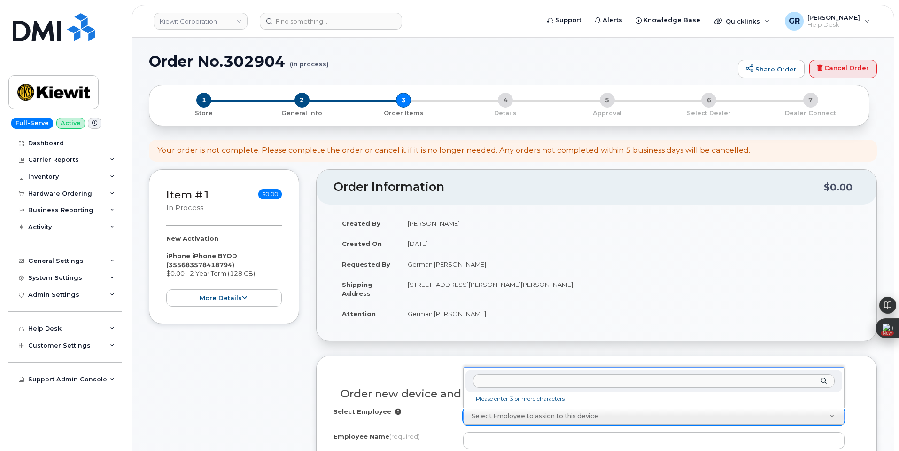
scroll to position [0, 0]
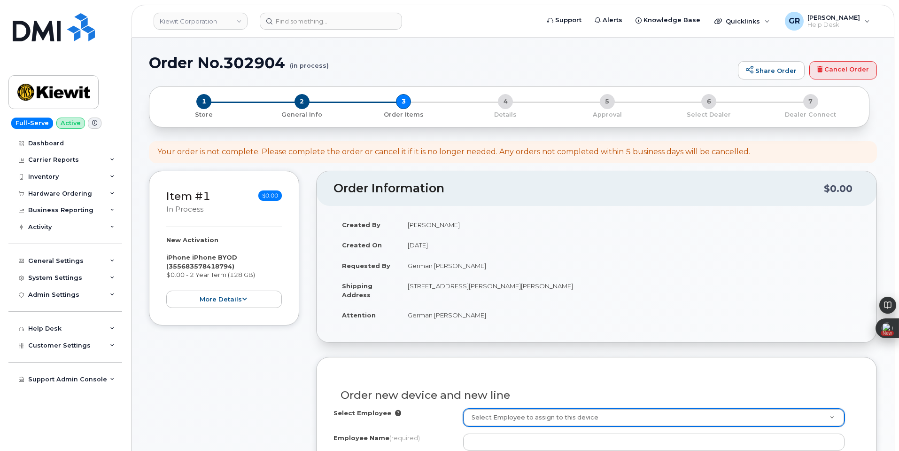
drag, startPoint x: 522, startPoint y: 287, endPoint x: 528, endPoint y: 284, distance: 6.5
drag, startPoint x: 525, startPoint y: 286, endPoint x: 540, endPoint y: 285, distance: 15.5
click at [540, 285] on td "[STREET_ADDRESS][PERSON_NAME][PERSON_NAME]" at bounding box center [629, 289] width 461 height 29
copy td "77640"
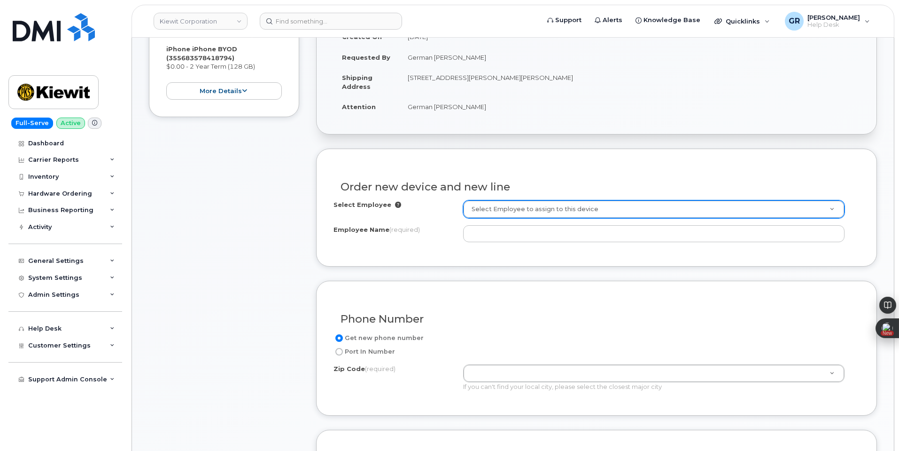
scroll to position [329, 0]
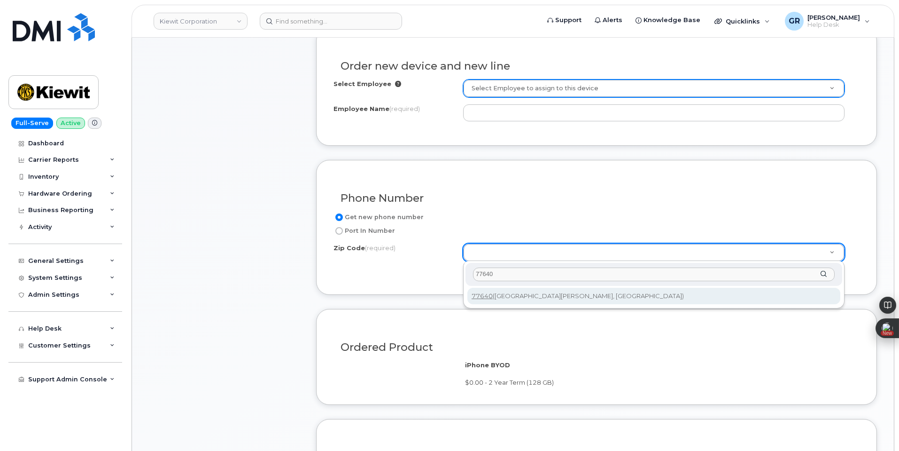
type input "77640"
type input "77640 (Port Arthur, TX)"
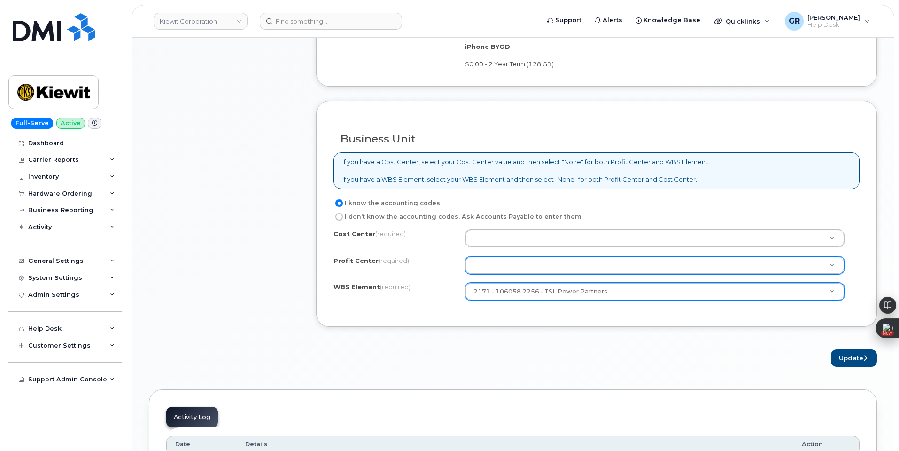
scroll to position [658, 0]
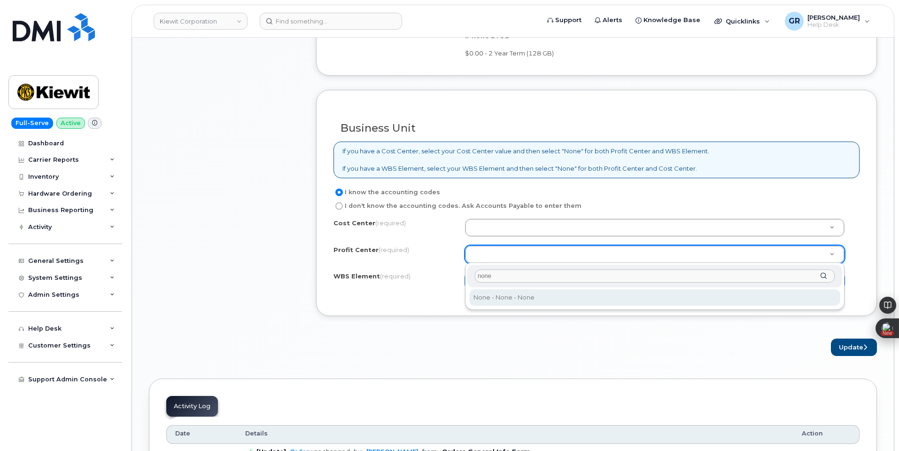
type input "none"
select select "None"
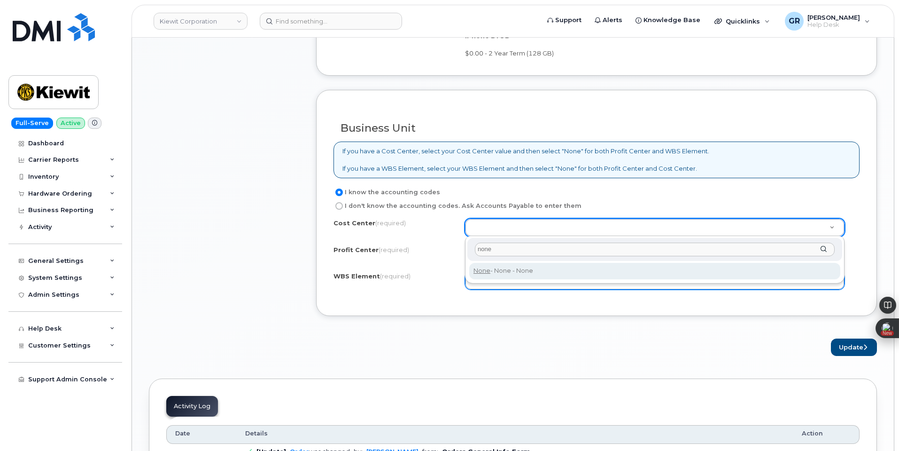
type input "none"
type input "None"
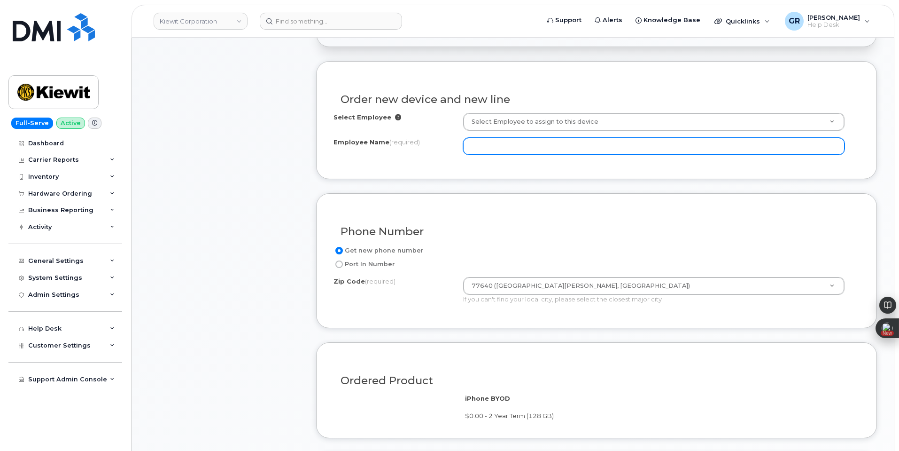
scroll to position [282, 0]
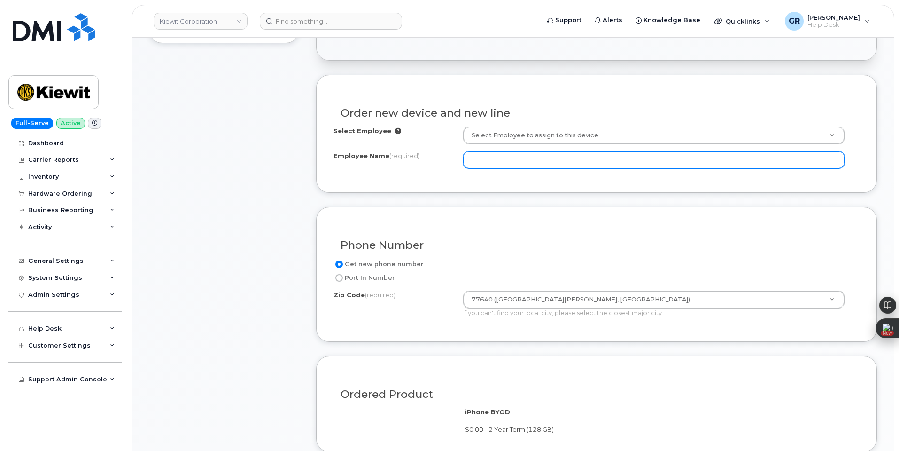
click at [526, 160] on input "Employee Name (required)" at bounding box center [654, 159] width 382 height 17
type input "393517"
drag, startPoint x: 517, startPoint y: 157, endPoint x: 423, endPoint y: 155, distance: 94.5
click at [422, 156] on div "Employee Name (required) 393517" at bounding box center [597, 159] width 526 height 17
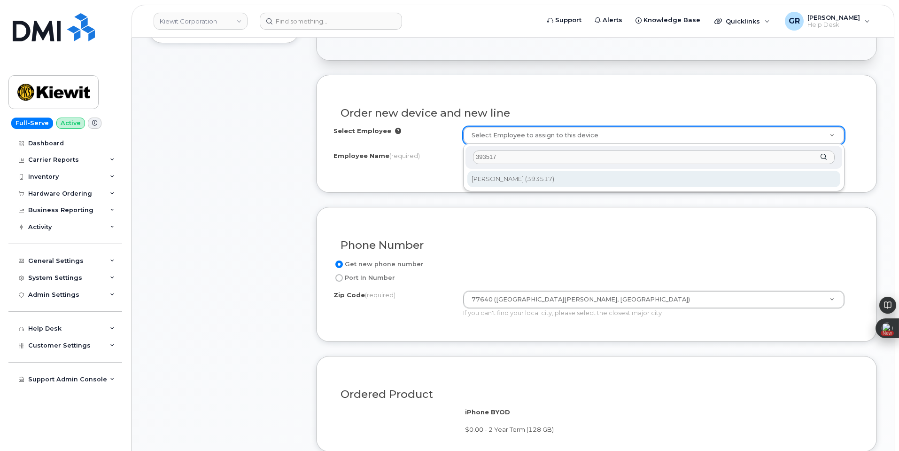
type input "393517"
type input "2153419"
type input "Sostenes Guerrero"
type input "2008 West H.O. Mills Boulevard"
select select
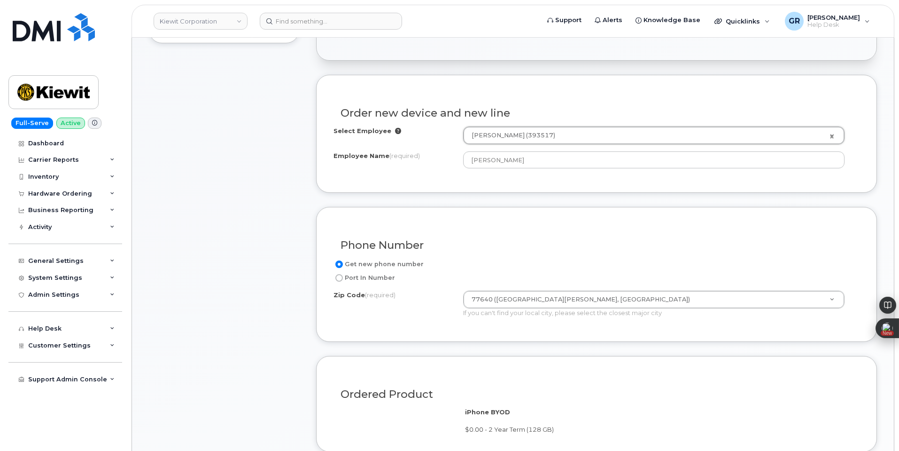
click at [542, 181] on div "Order new device and new line Select Employee Sostenes Guerrero (393517) 215341…" at bounding box center [596, 134] width 561 height 118
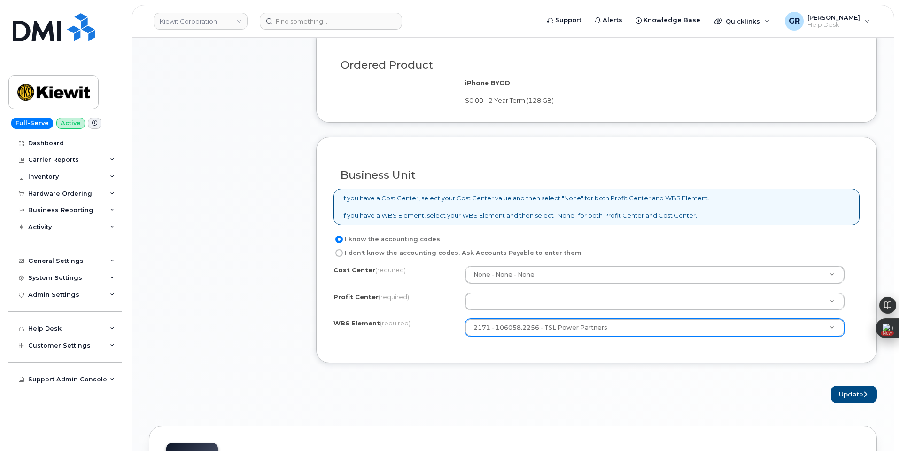
scroll to position [705, 0]
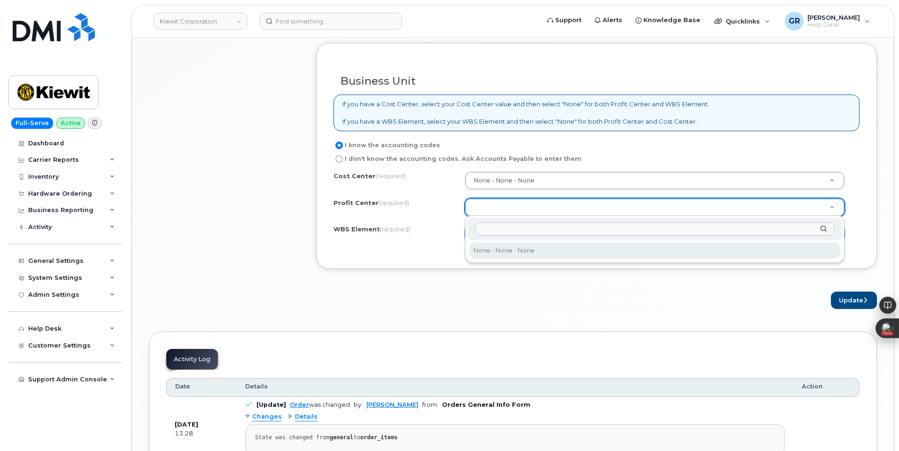
select select "None"
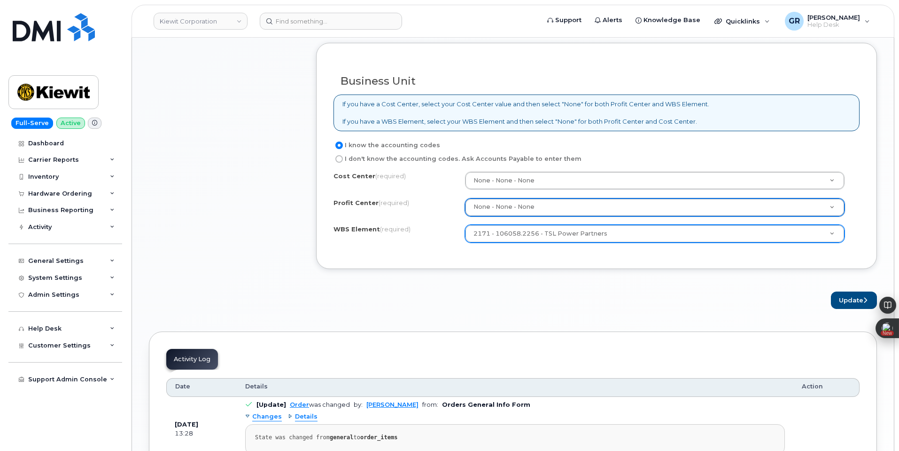
click at [512, 245] on div "Cost Center (required) None - None - None Profit Center (required) None - None …" at bounding box center [597, 212] width 526 height 80
click at [843, 298] on button "Update" at bounding box center [854, 299] width 46 height 17
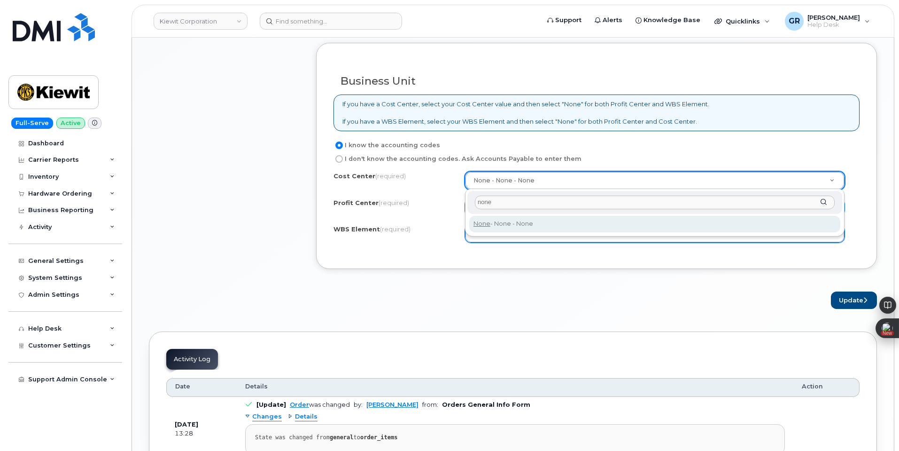
type input "none"
type input "None"
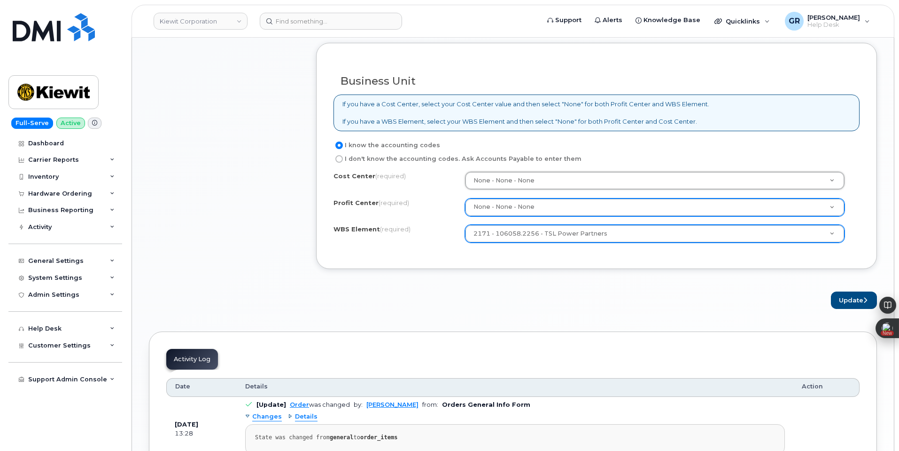
click at [876, 305] on div "Summarize this page" at bounding box center [876, 305] width 0 height 0
click at [830, 299] on div "Summarize this page" at bounding box center [843, 305] width 61 height 14
click at [841, 299] on button "Update" at bounding box center [854, 299] width 46 height 17
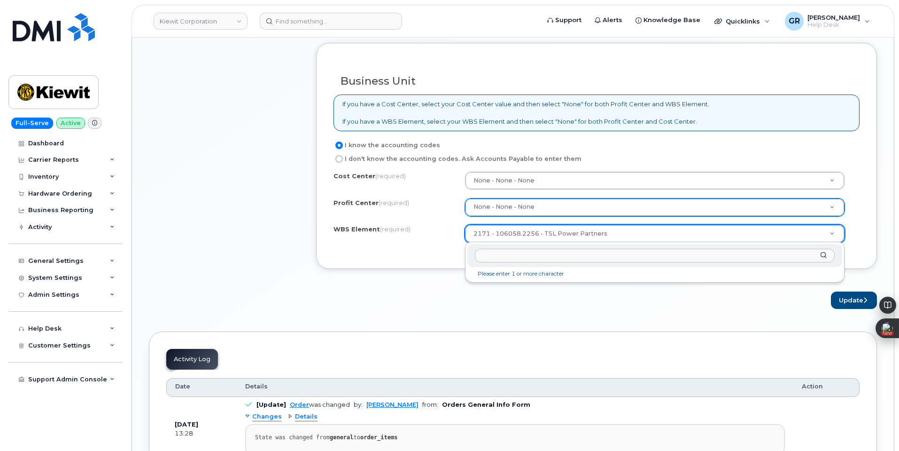
click at [532, 252] on input "text" at bounding box center [655, 256] width 360 height 14
paste input "106058.2256"
type input "106058.2256"
click at [595, 264] on div at bounding box center [655, 255] width 375 height 23
click at [590, 258] on input "text" at bounding box center [655, 256] width 360 height 14
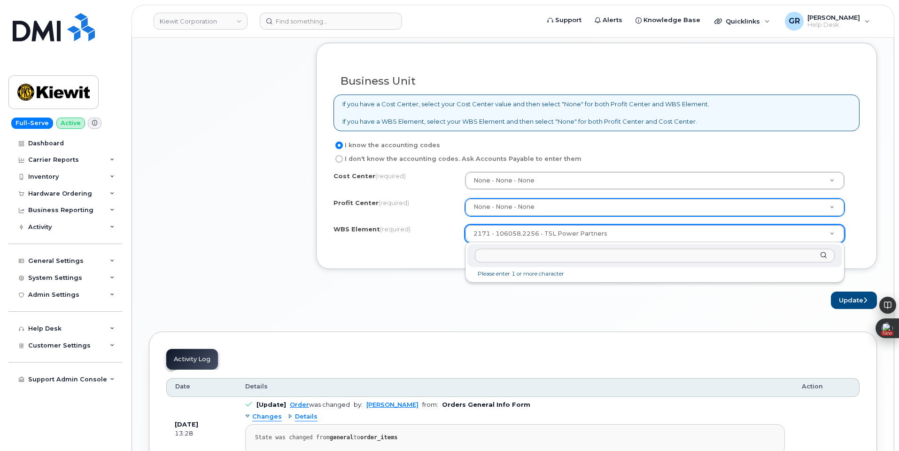
paste input "106058.2256"
type input "106058.2256"
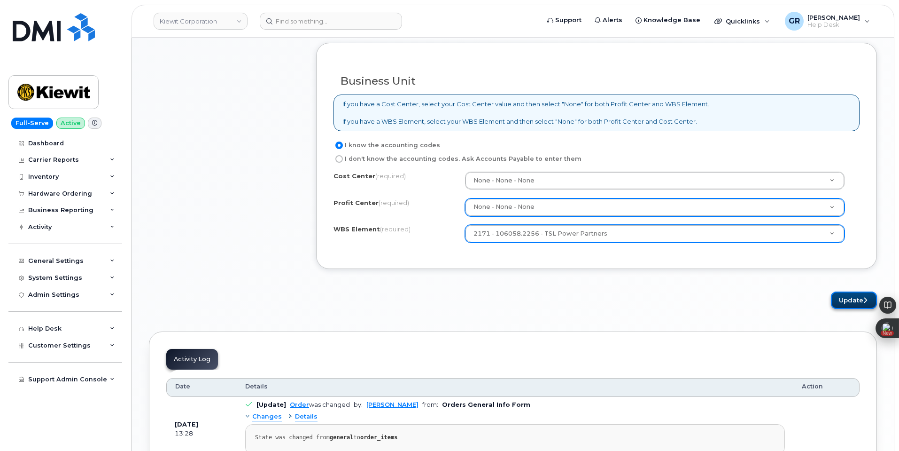
click at [844, 298] on button "Update" at bounding box center [854, 299] width 46 height 17
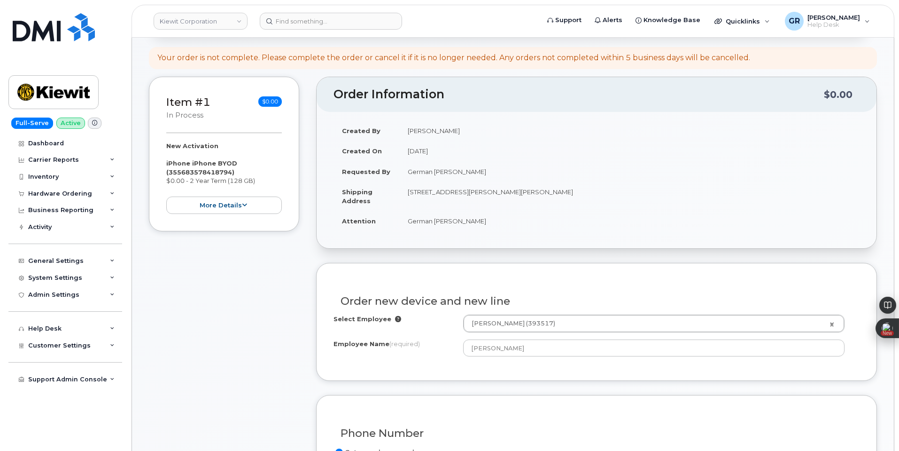
scroll to position [338, 0]
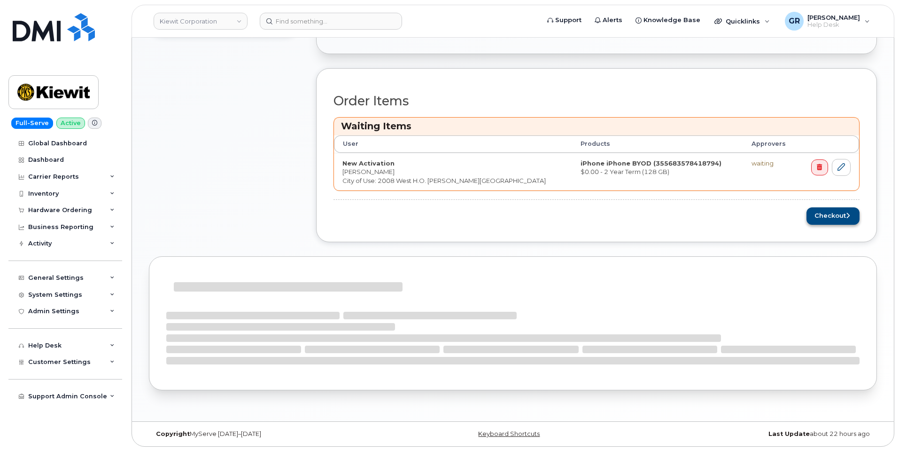
scroll to position [329, 0]
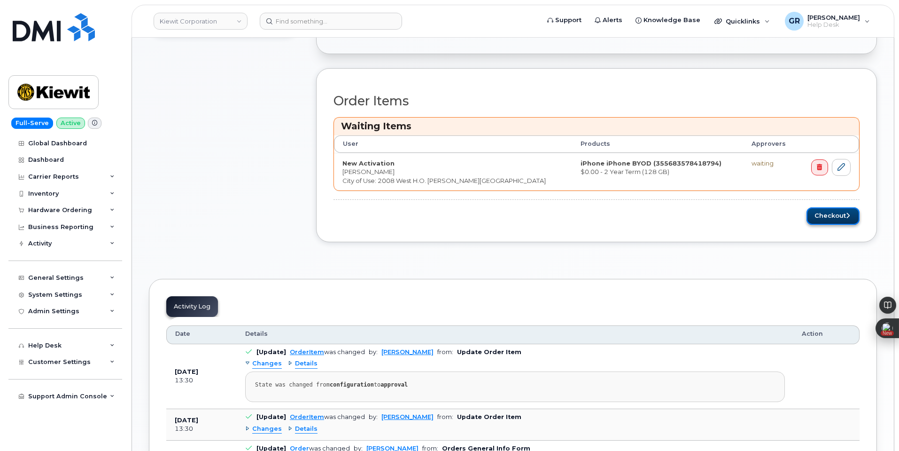
click at [823, 217] on button "Checkout" at bounding box center [833, 215] width 53 height 17
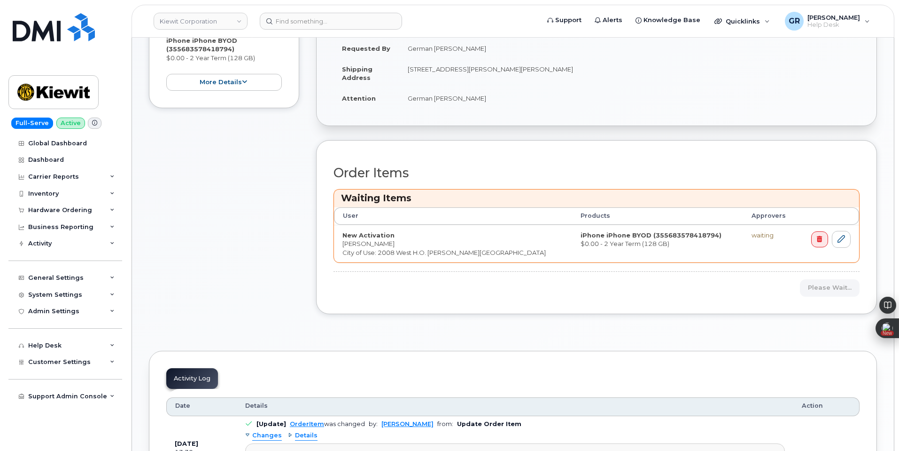
scroll to position [282, 0]
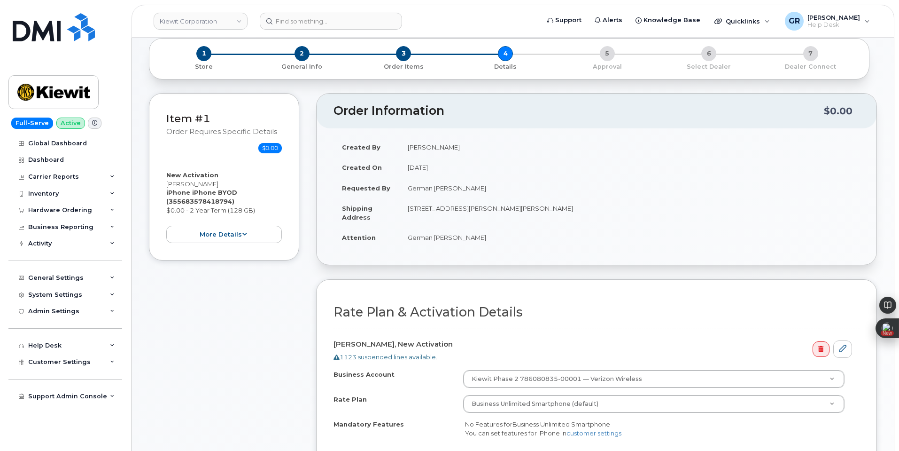
scroll to position [47, 0]
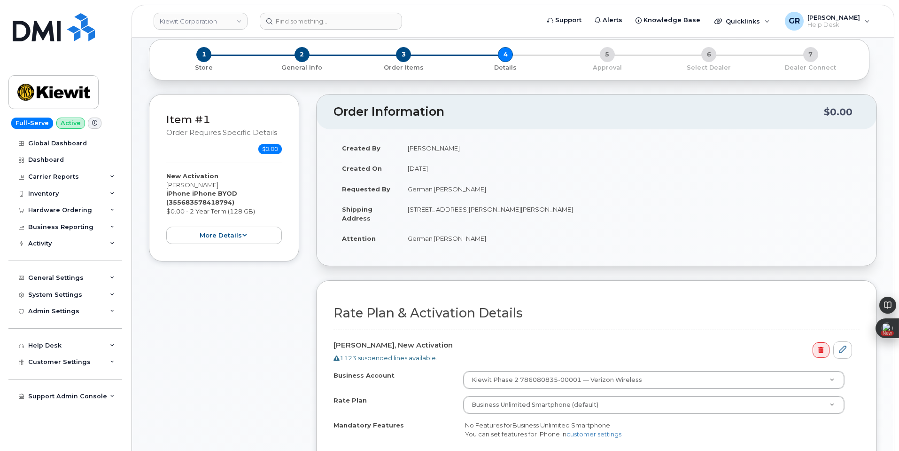
click at [431, 212] on td "[STREET_ADDRESS][PERSON_NAME][PERSON_NAME]" at bounding box center [629, 213] width 461 height 29
drag, startPoint x: 409, startPoint y: 209, endPoint x: 567, endPoint y: 211, distance: 157.4
click at [567, 211] on td "[STREET_ADDRESS][PERSON_NAME][PERSON_NAME]" at bounding box center [629, 213] width 461 height 29
drag, startPoint x: 408, startPoint y: 204, endPoint x: 508, endPoint y: 214, distance: 101.1
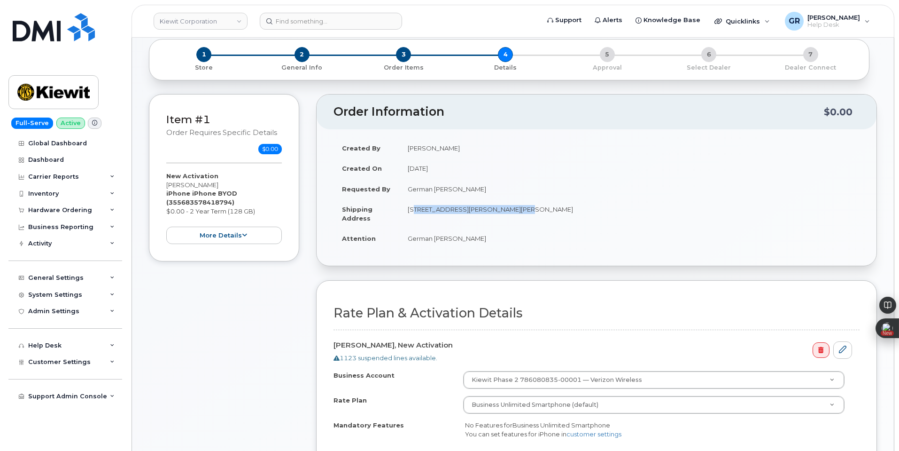
click at [508, 215] on td "[STREET_ADDRESS][PERSON_NAME][PERSON_NAME]" at bounding box center [629, 213] width 461 height 29
click at [509, 214] on td "[STREET_ADDRESS][PERSON_NAME][PERSON_NAME]" at bounding box center [629, 213] width 461 height 29
drag, startPoint x: 409, startPoint y: 209, endPoint x: 574, endPoint y: 214, distance: 164.6
click at [574, 214] on td "[STREET_ADDRESS][PERSON_NAME][PERSON_NAME]" at bounding box center [629, 213] width 461 height 29
click at [503, 209] on td "[STREET_ADDRESS][PERSON_NAME][PERSON_NAME]" at bounding box center [629, 213] width 461 height 29
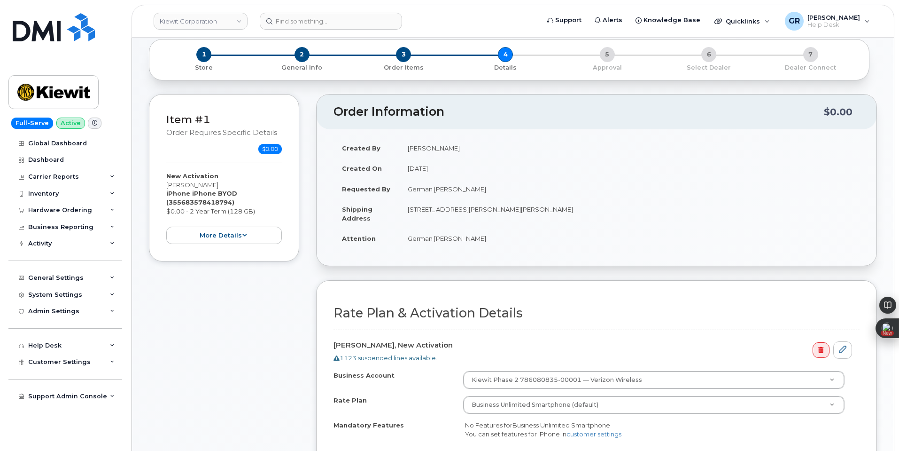
drag, startPoint x: 409, startPoint y: 209, endPoint x: 586, endPoint y: 213, distance: 177.2
click at [586, 213] on td "[STREET_ADDRESS][PERSON_NAME][PERSON_NAME]" at bounding box center [629, 213] width 461 height 29
click at [494, 208] on td "[STREET_ADDRESS][PERSON_NAME][PERSON_NAME]" at bounding box center [629, 213] width 461 height 29
click at [426, 192] on td "German [PERSON_NAME]" at bounding box center [629, 189] width 461 height 21
drag, startPoint x: 409, startPoint y: 190, endPoint x: 465, endPoint y: 189, distance: 55.9
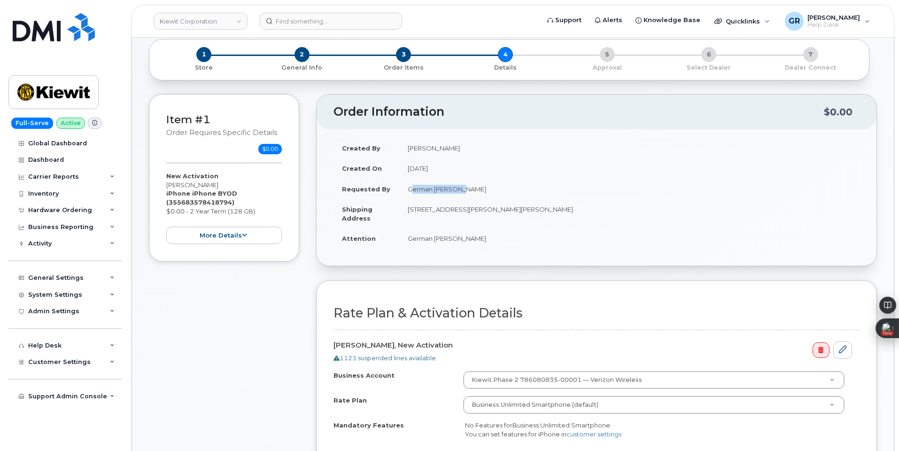
click at [465, 189] on td "German [PERSON_NAME]" at bounding box center [629, 189] width 461 height 21
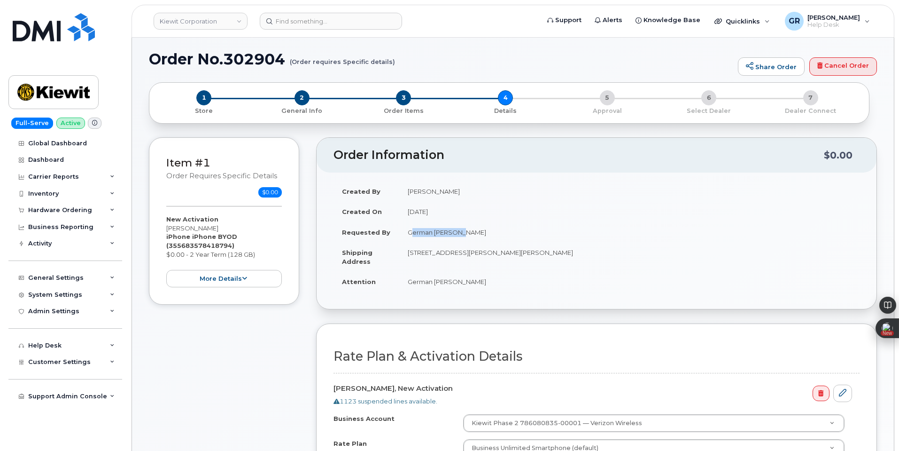
scroll to position [0, 0]
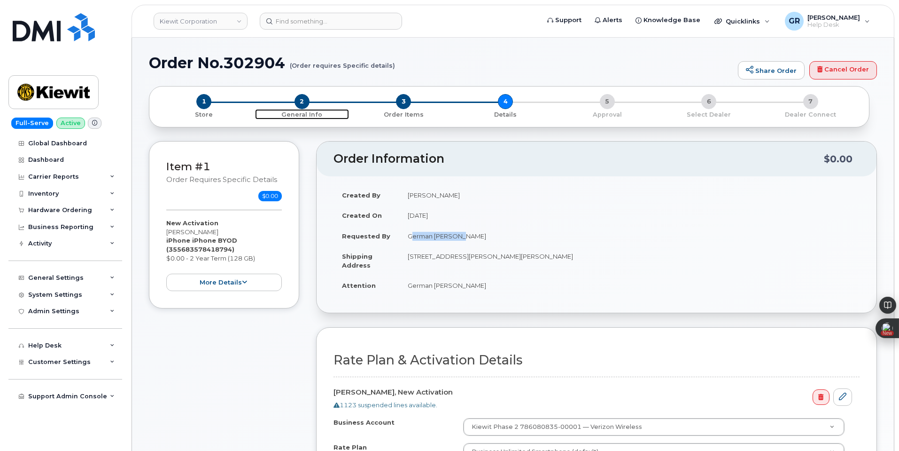
click at [304, 113] on p "General Info" at bounding box center [302, 114] width 94 height 8
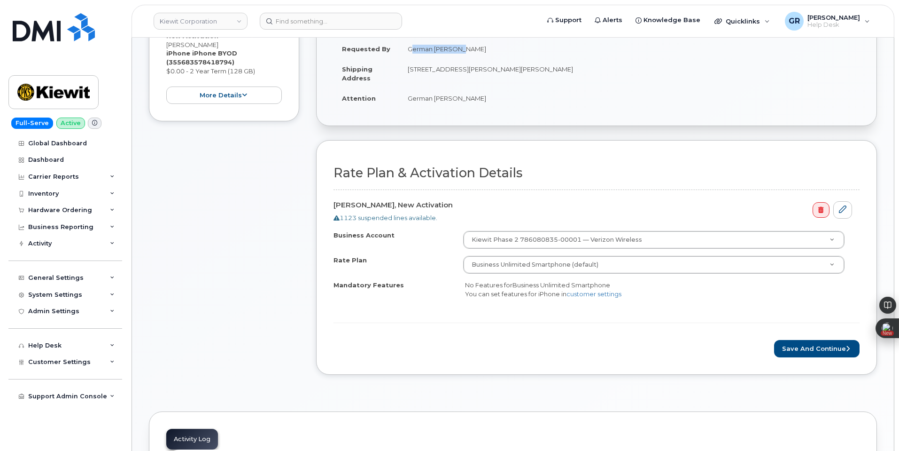
scroll to position [188, 0]
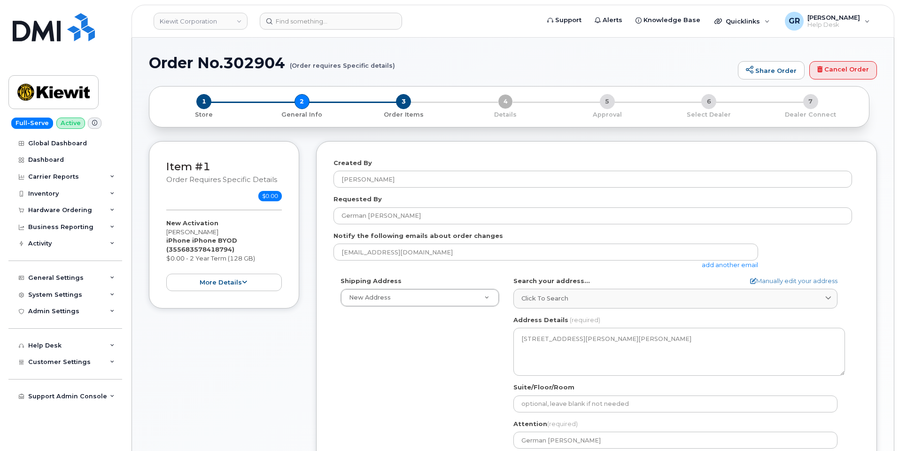
select select
click at [503, 116] on div "1 Store 2 General Info 3 Order Items 4 Details 5 Approval 6 Select Dealer 7 Dea…" at bounding box center [509, 106] width 705 height 25
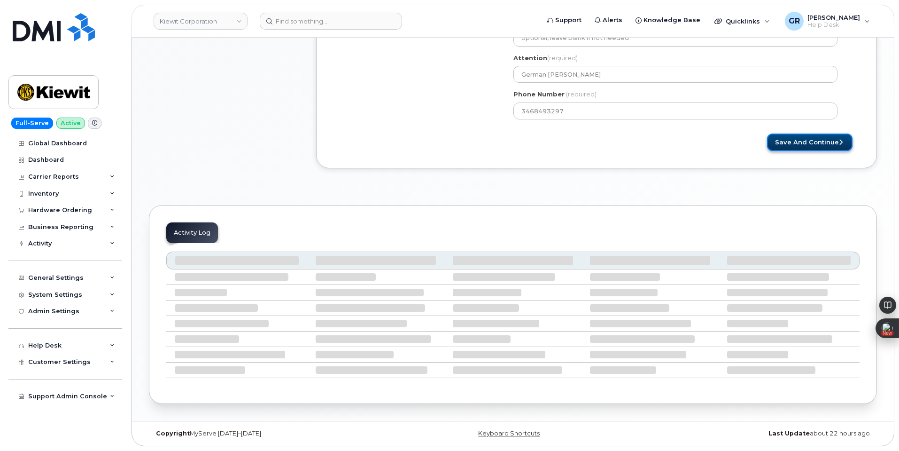
click at [811, 143] on button "Save and Continue" at bounding box center [810, 141] width 86 height 17
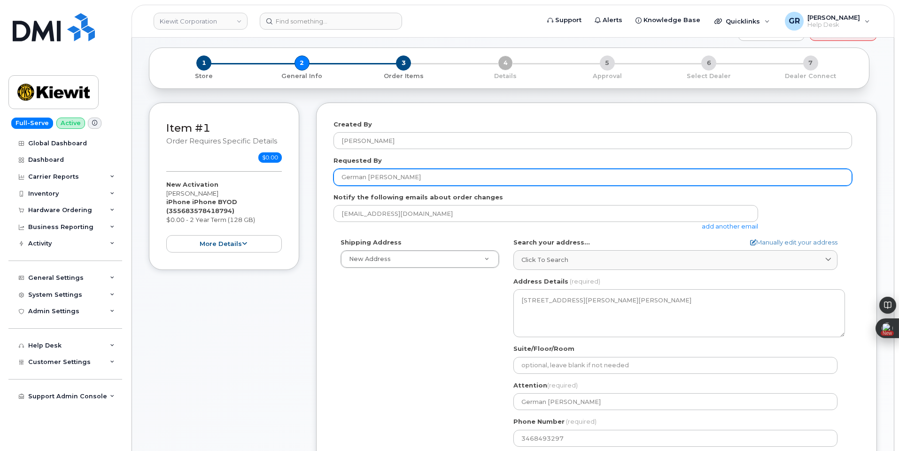
scroll to position [0, 0]
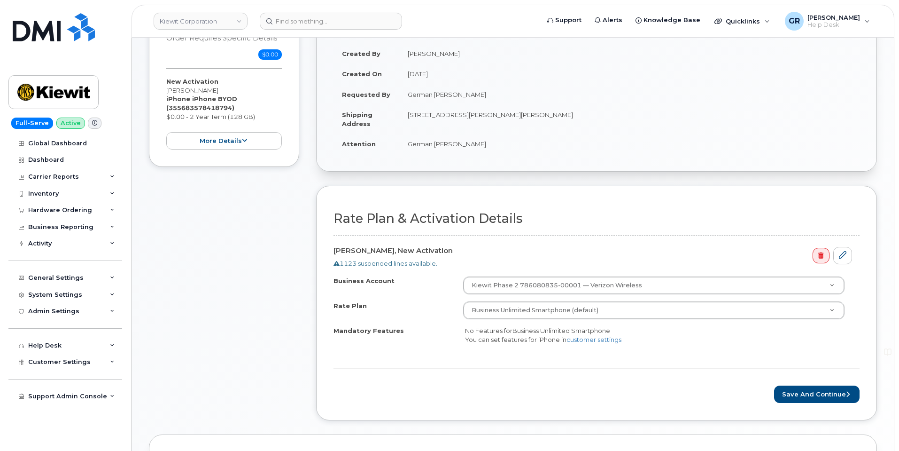
scroll to position [321, 0]
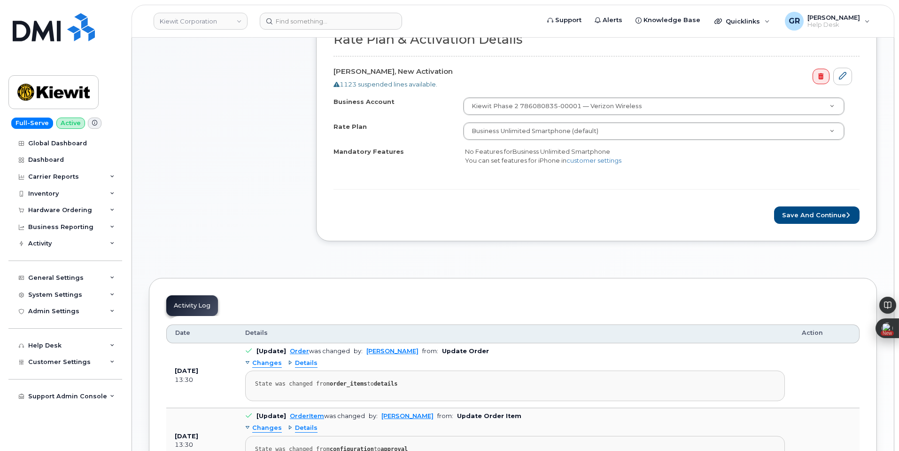
click at [628, 196] on form "Rate Plan & Activation Details [PERSON_NAME], New Activation 1123 suspended lin…" at bounding box center [597, 127] width 526 height 191
click at [547, 174] on div "Business Account [PERSON_NAME] Phase 2 786080835-00001 — Verizon Wireless Busin…" at bounding box center [597, 138] width 526 height 83
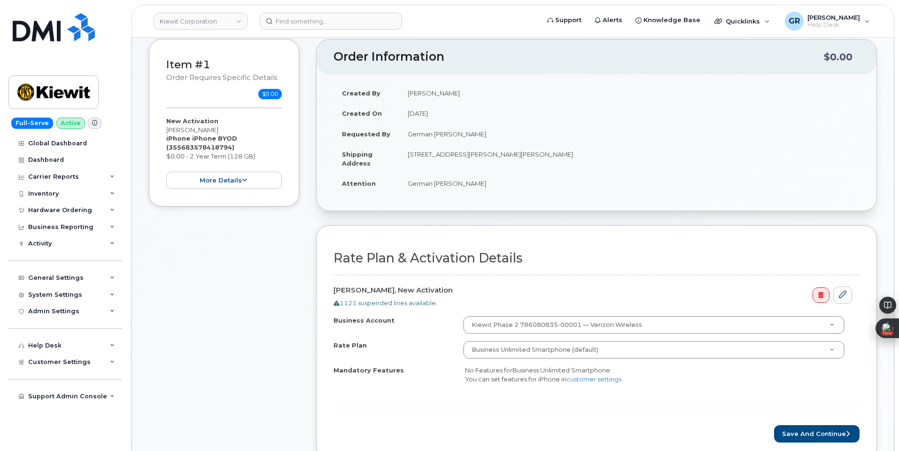
scroll to position [0, 0]
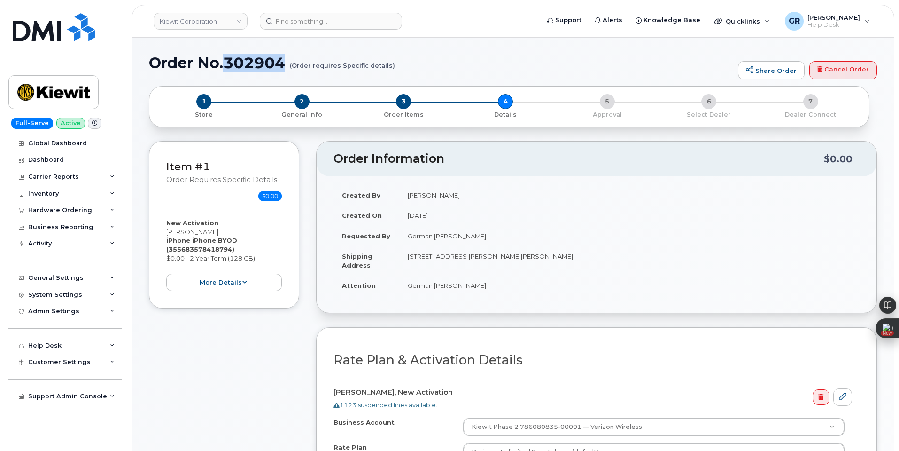
drag, startPoint x: 228, startPoint y: 64, endPoint x: 285, endPoint y: 57, distance: 56.9
click at [285, 57] on h1 "Order No.302904 (Order requires Specific details)" at bounding box center [441, 63] width 585 height 16
click at [285, 60] on h1 "Order No.302904 (Order requires Specific details)" at bounding box center [441, 63] width 585 height 16
drag, startPoint x: 286, startPoint y: 59, endPoint x: 228, endPoint y: 67, distance: 58.3
click at [228, 67] on h1 "Order No.302904 (Order requires Specific details)" at bounding box center [441, 63] width 585 height 16
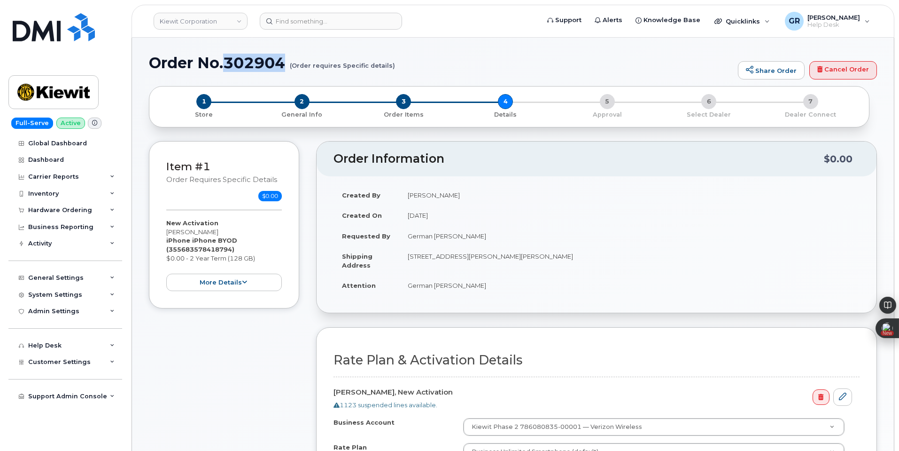
click at [285, 61] on h1 "Order No.302904 (Order requires Specific details)" at bounding box center [441, 63] width 585 height 16
drag, startPoint x: 285, startPoint y: 62, endPoint x: 141, endPoint y: 60, distance: 144.3
copy h1 "Order No.302904"
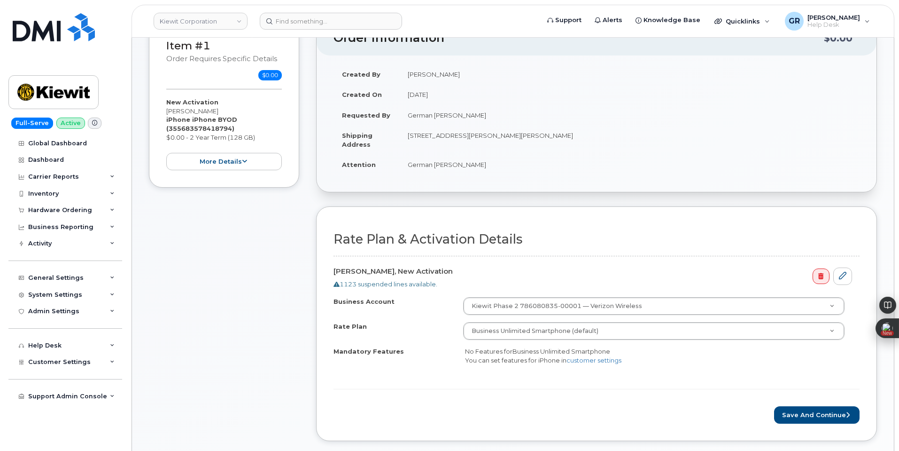
scroll to position [141, 0]
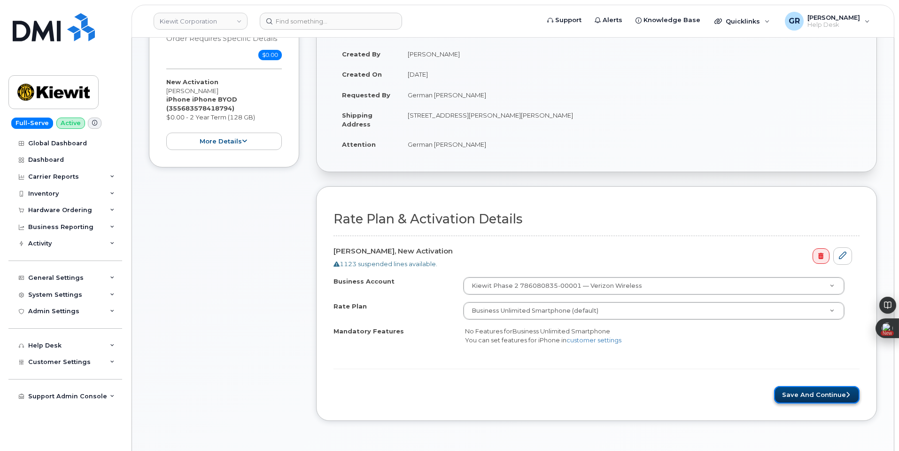
click at [816, 392] on button "Save and Continue" at bounding box center [817, 394] width 86 height 17
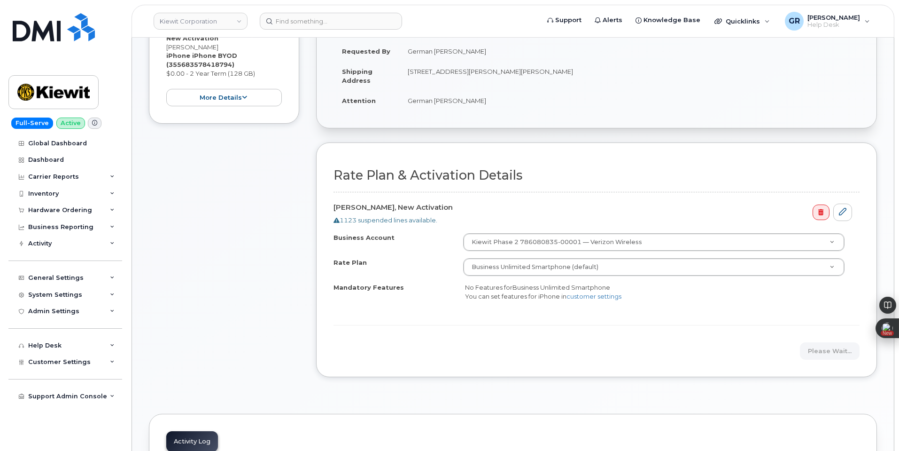
scroll to position [188, 0]
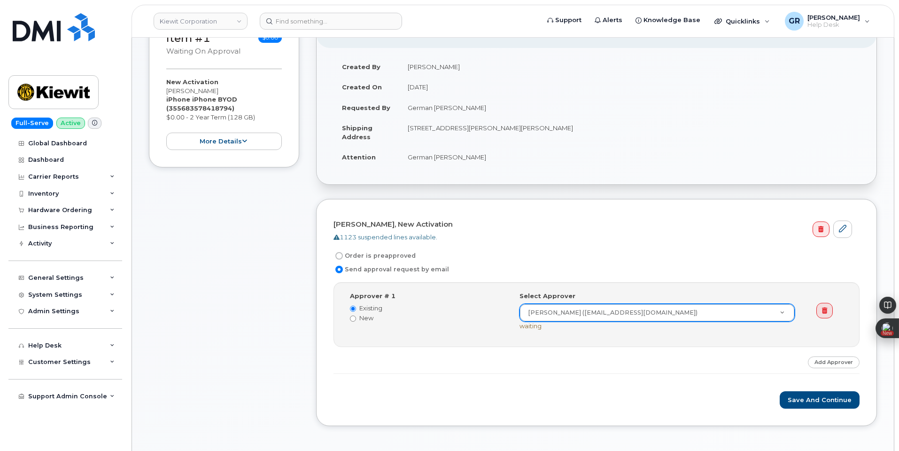
scroll to position [141, 0]
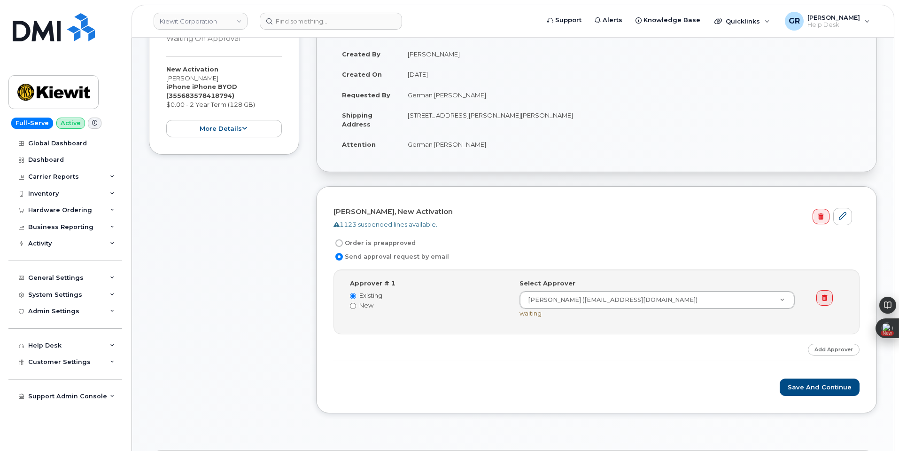
click at [352, 244] on label "Order is preapproved" at bounding box center [375, 242] width 82 height 11
click at [343, 244] on input "Order is preapproved" at bounding box center [340, 243] width 8 height 8
radio input "true"
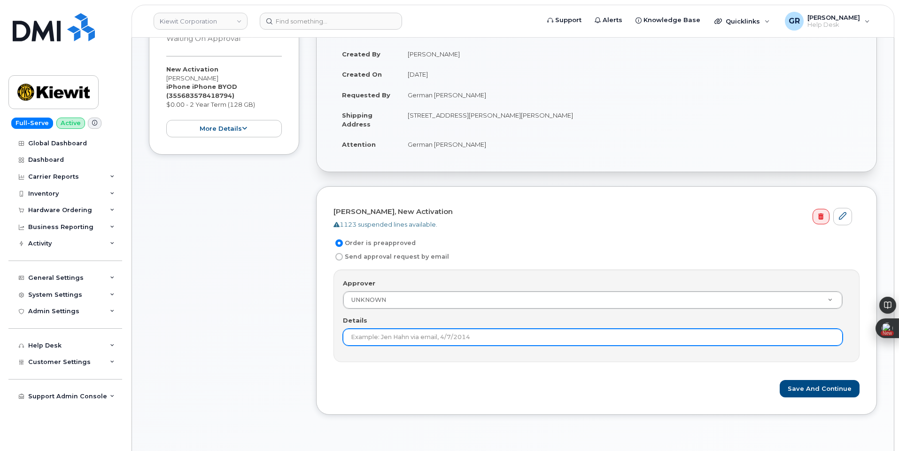
click at [443, 334] on input "Details" at bounding box center [593, 336] width 500 height 17
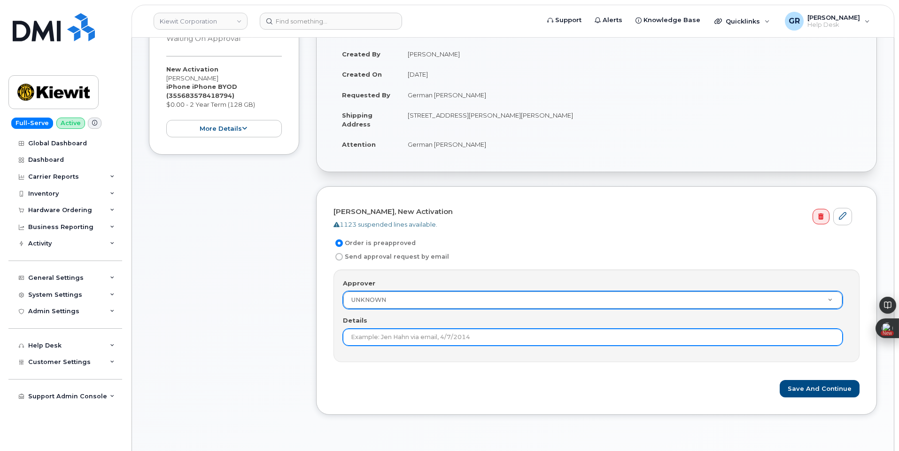
click at [399, 336] on input "Details" at bounding box center [593, 336] width 500 height 17
type input "Order under $100"
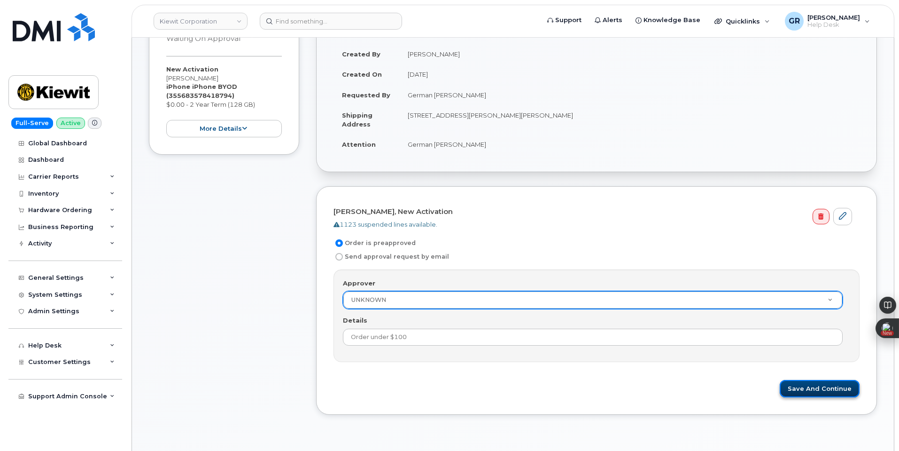
click at [808, 391] on button "Save and Continue" at bounding box center [820, 388] width 80 height 17
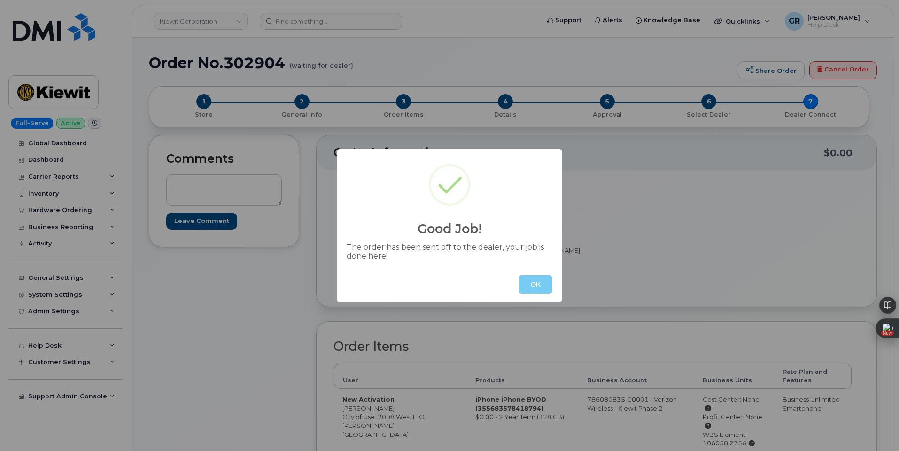
click at [530, 276] on button "OK" at bounding box center [535, 284] width 33 height 19
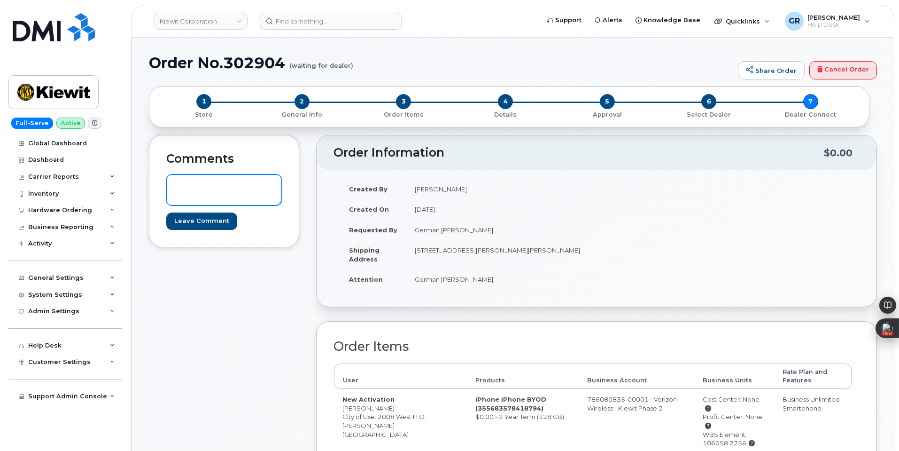
click at [255, 194] on textarea at bounding box center [224, 189] width 116 height 31
type textarea "User would like a Verizon plan."
click at [201, 219] on input "Leave Comment" at bounding box center [201, 220] width 71 height 17
type input "Create Event"
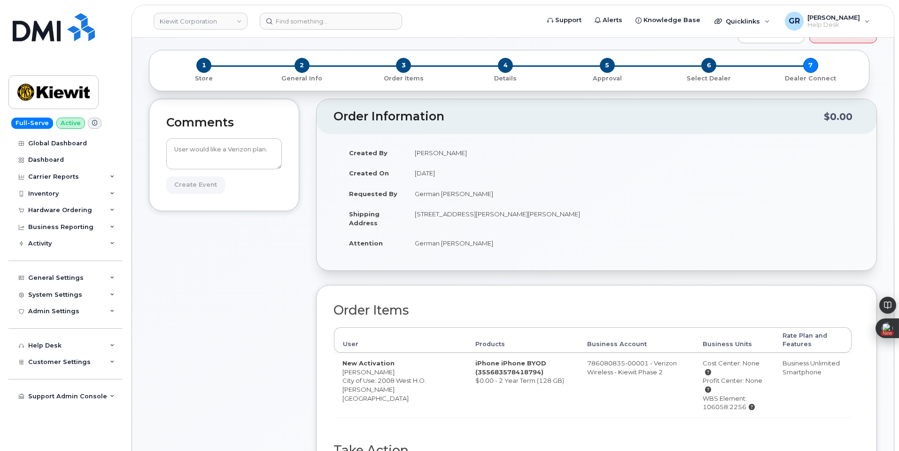
scroll to position [47, 0]
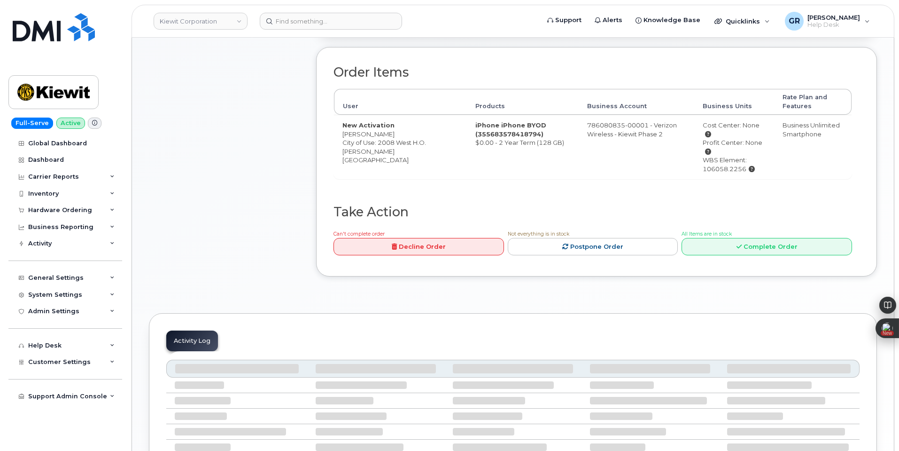
scroll to position [405, 0]
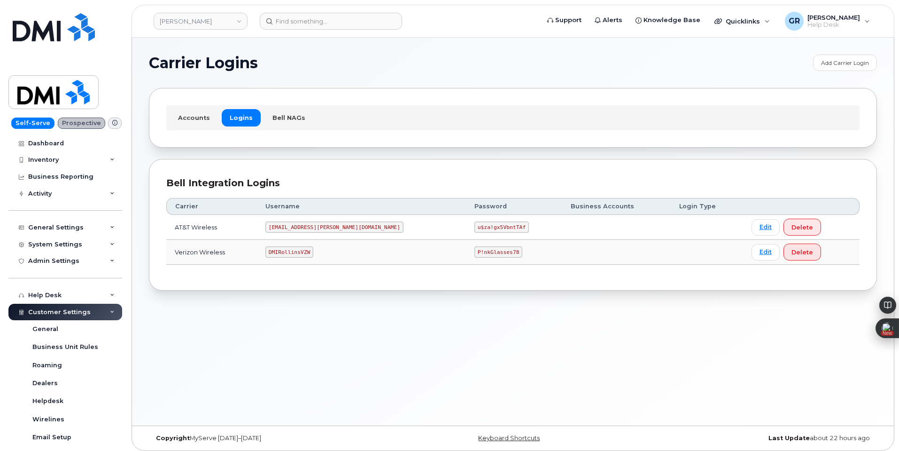
click at [475, 247] on code "P!nkGlasses78" at bounding box center [499, 251] width 48 height 11
click at [475, 251] on code "P!nkGlasses78" at bounding box center [499, 251] width 48 height 11
click at [475, 252] on code "P!nkGlasses78" at bounding box center [499, 251] width 48 height 11
click at [475, 250] on code "P!nkGlasses78" at bounding box center [499, 251] width 48 height 11
drag, startPoint x: 420, startPoint y: 251, endPoint x: 460, endPoint y: 251, distance: 39.9
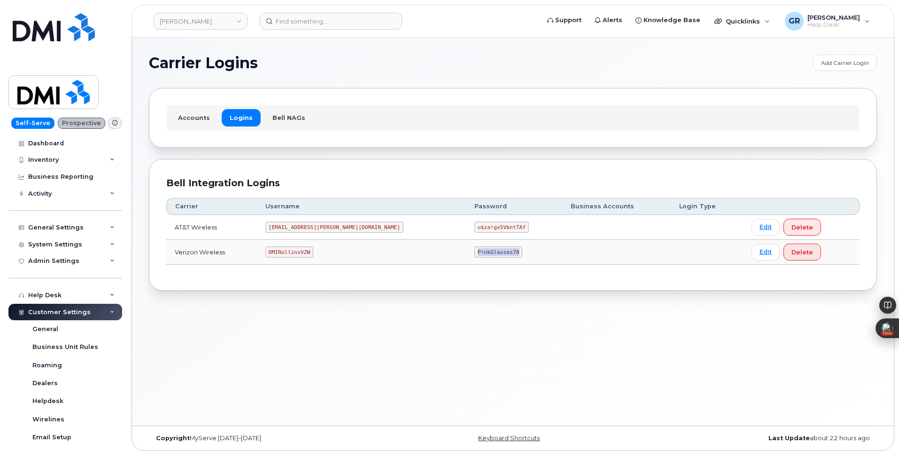
click at [475, 251] on code "P!nkGlasses78" at bounding box center [499, 251] width 48 height 11
copy code "P!nkGlasses78"
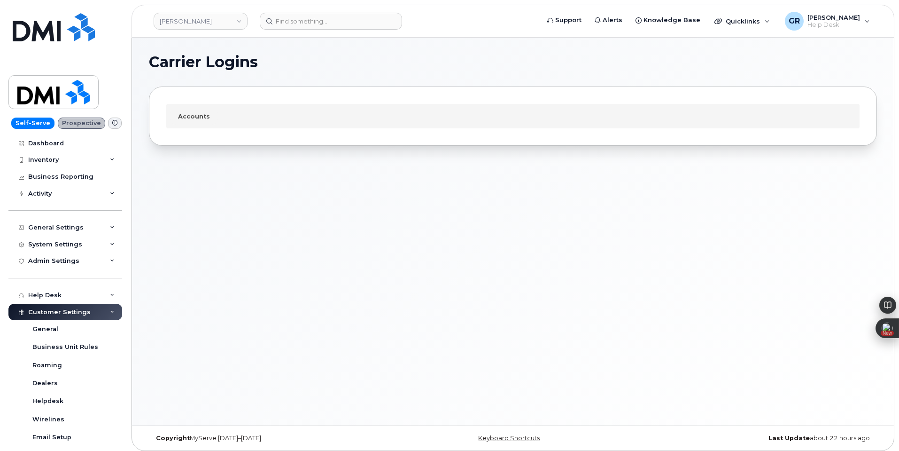
click at [235, 188] on div "Carrier Logins Accounts" at bounding box center [513, 232] width 762 height 388
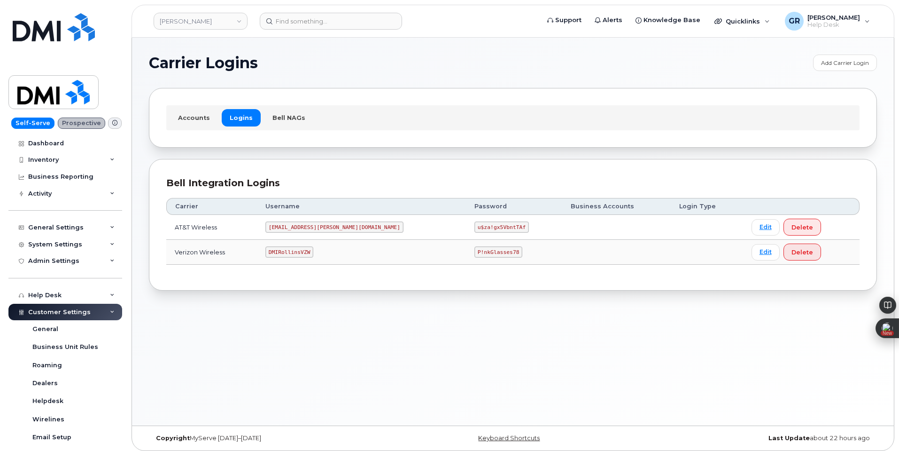
click at [313, 251] on code "DMIRollinsVZW" at bounding box center [290, 251] width 48 height 11
copy code "DMIRollinsVZW"
drag, startPoint x: 419, startPoint y: 251, endPoint x: 456, endPoint y: 250, distance: 36.7
click at [475, 250] on code "P!nkGlasses78" at bounding box center [499, 251] width 48 height 11
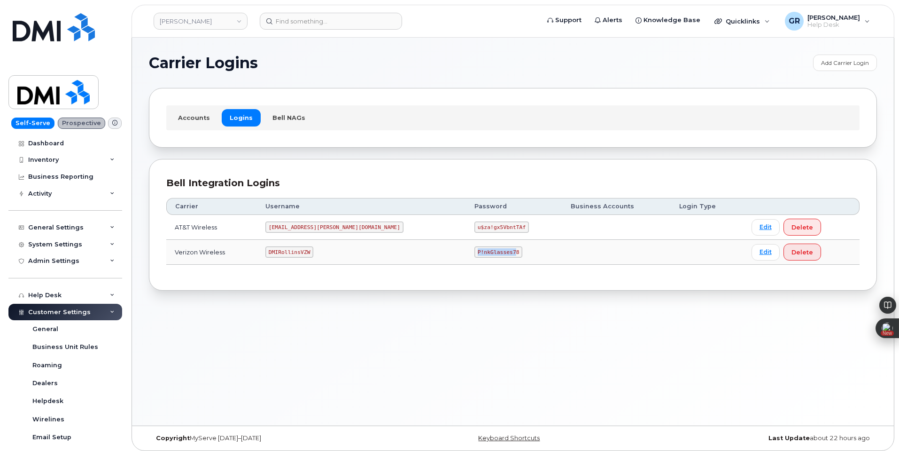
copy code "P!nkGlasses7"
copy code "P!nkGlasses78"
click at [310, 247] on code "DMIRollinsVZW" at bounding box center [290, 251] width 48 height 11
click at [475, 252] on code "P!nkGlasses78" at bounding box center [499, 251] width 48 height 11
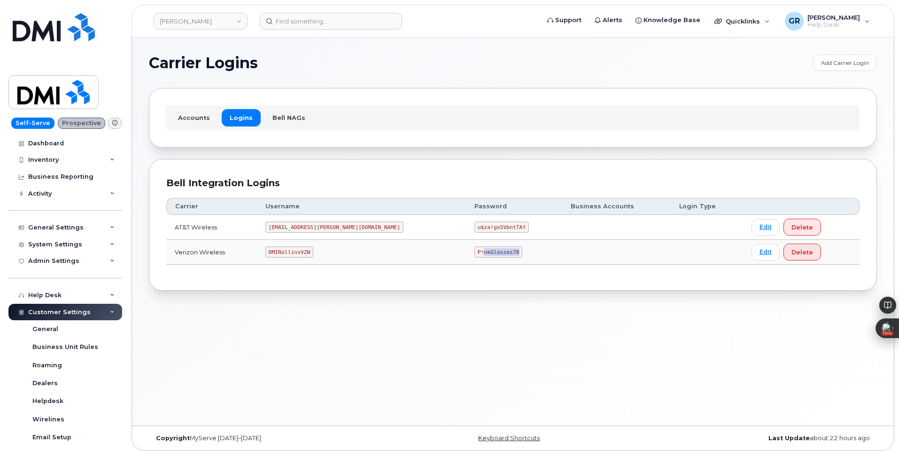
click at [475, 252] on code "P!nkGlasses78" at bounding box center [499, 251] width 48 height 11
copy code "P!nkGlasses78"
